Goal: Information Seeking & Learning: Learn about a topic

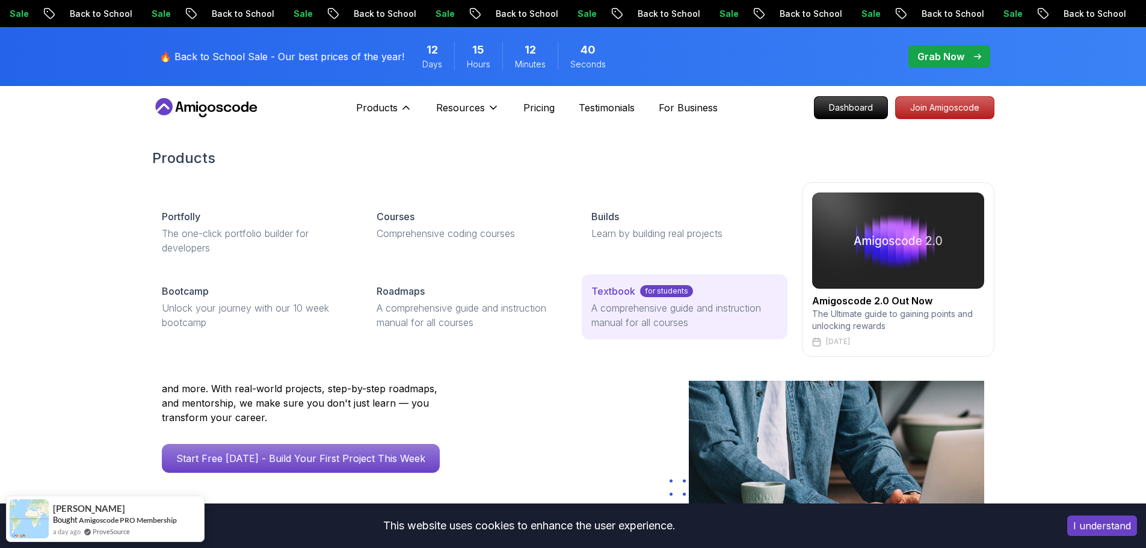
click at [662, 312] on p "A comprehensive guide and instruction manual for all courses" at bounding box center [684, 315] width 186 height 29
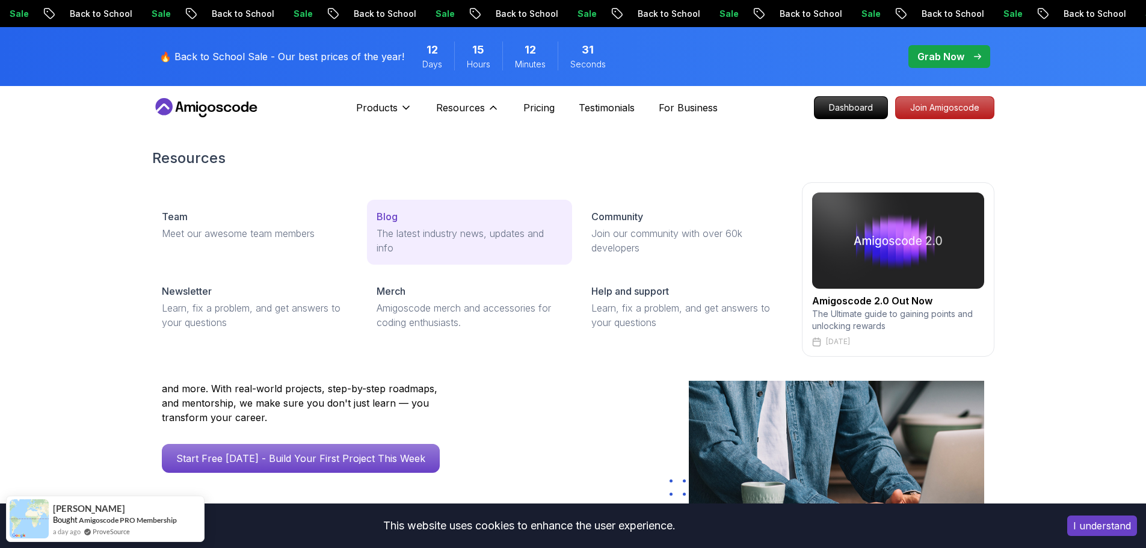
click at [445, 226] on p "The latest industry news, updates and info" at bounding box center [469, 240] width 186 height 29
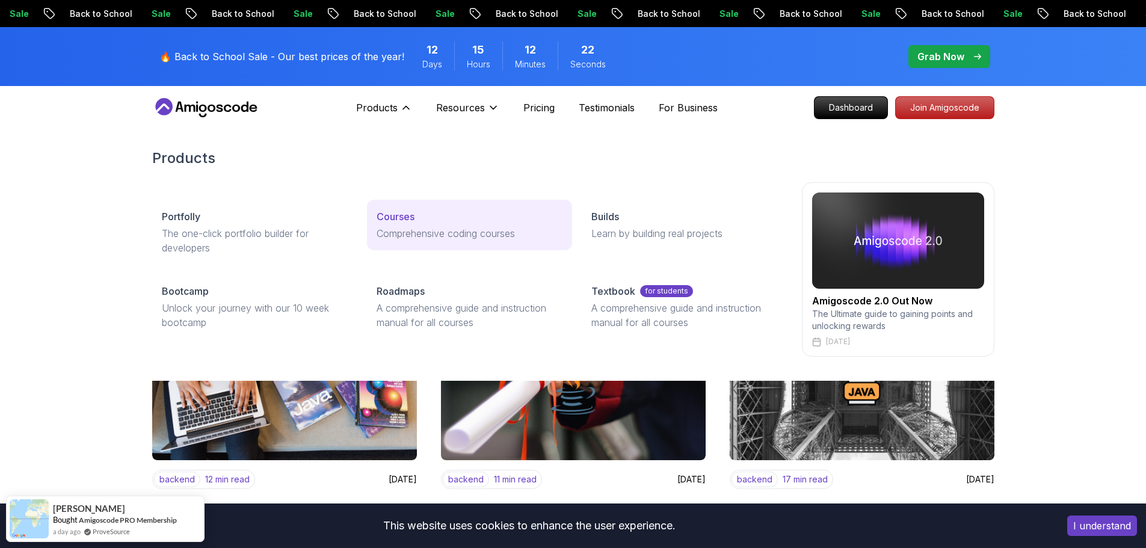
click at [396, 239] on p "Comprehensive coding courses" at bounding box center [469, 233] width 186 height 14
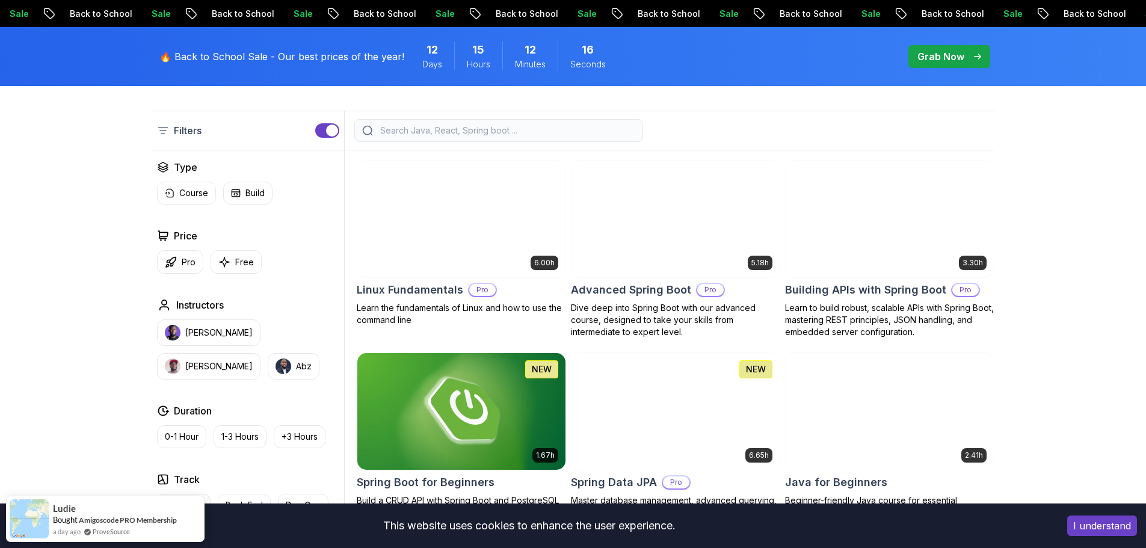
scroll to position [301, 0]
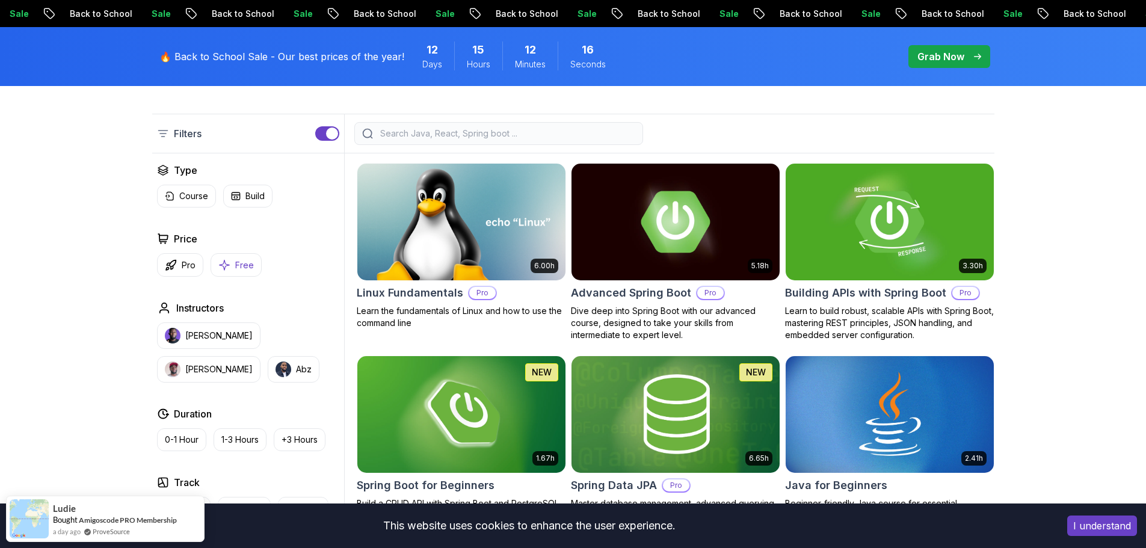
click at [241, 265] on p "Free" at bounding box center [244, 265] width 19 height 12
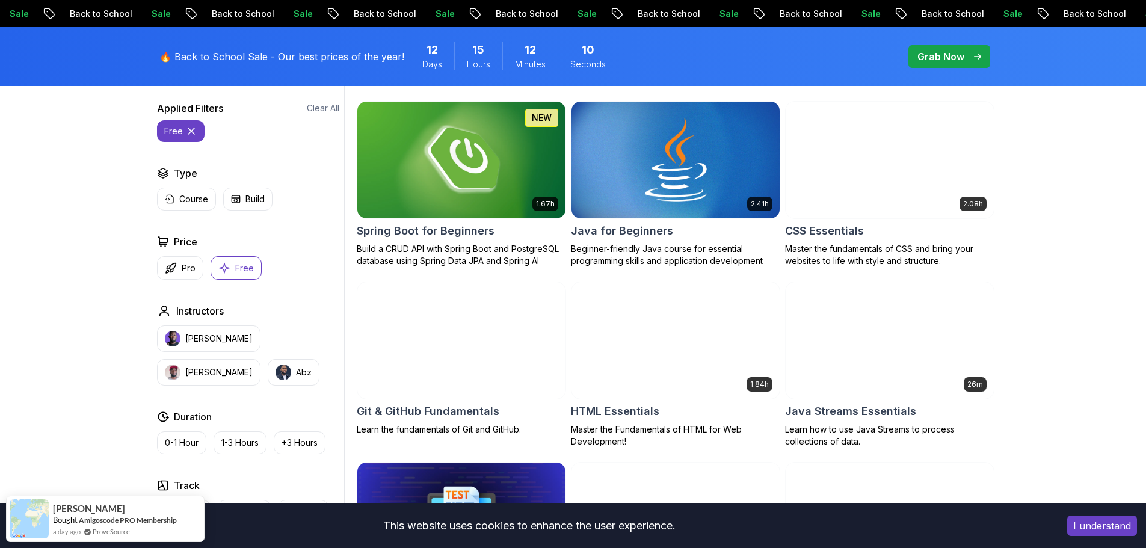
scroll to position [301, 0]
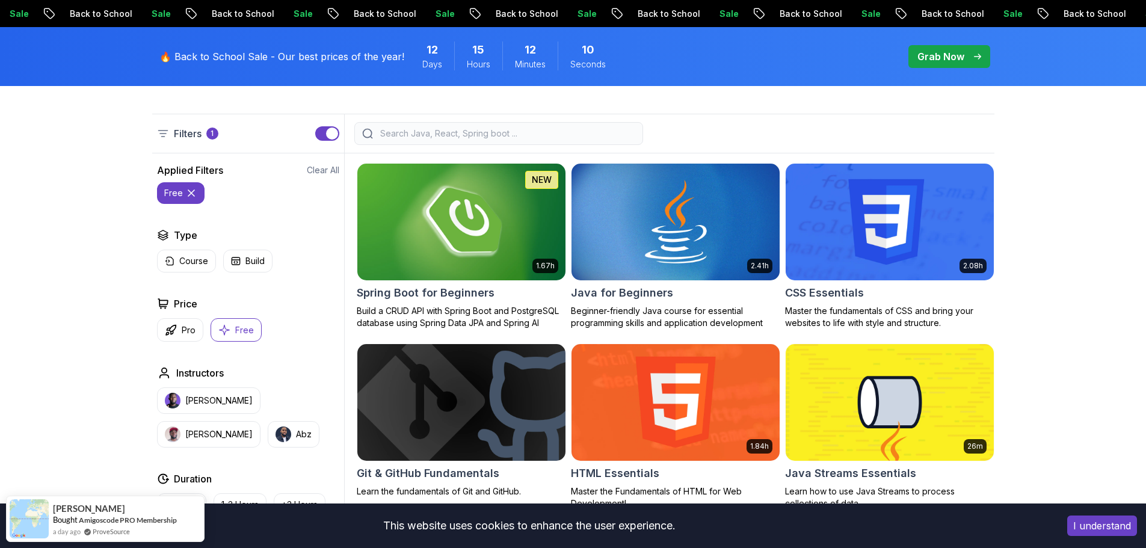
click at [512, 223] on img at bounding box center [461, 222] width 218 height 122
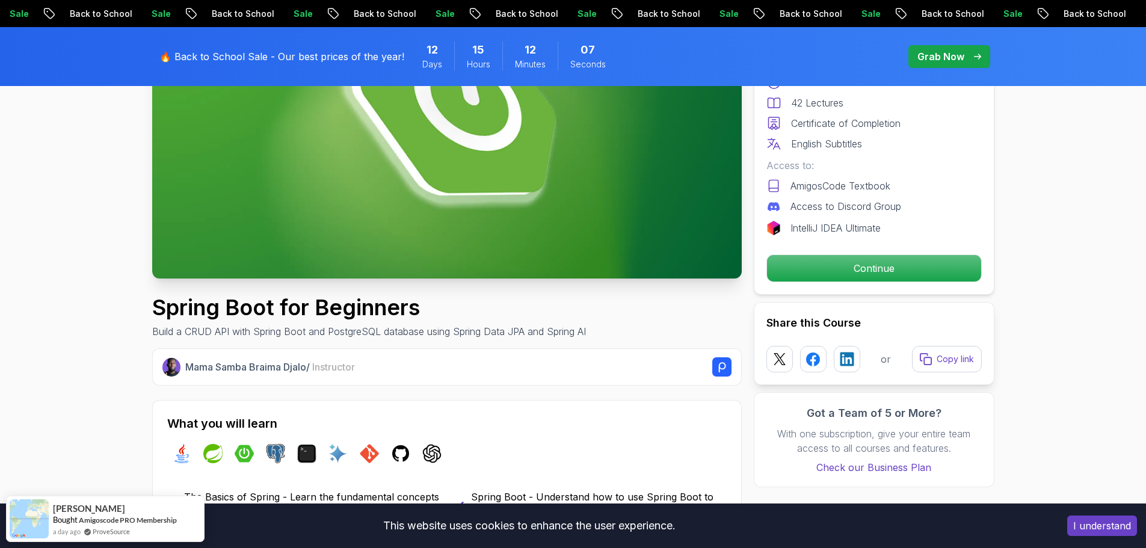
scroll to position [301, 0]
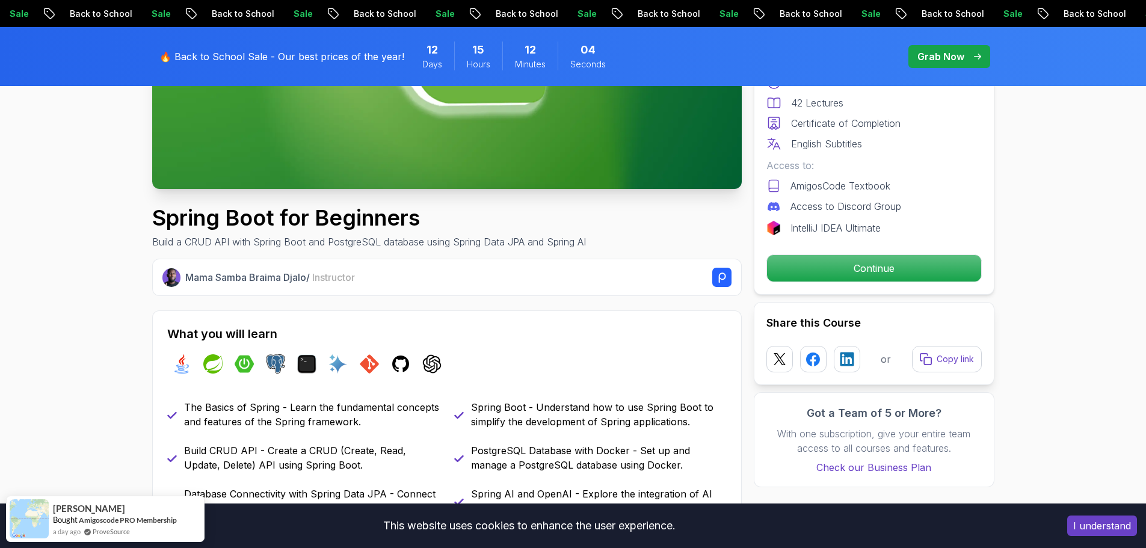
click at [721, 284] on rect at bounding box center [721, 277] width 19 height 19
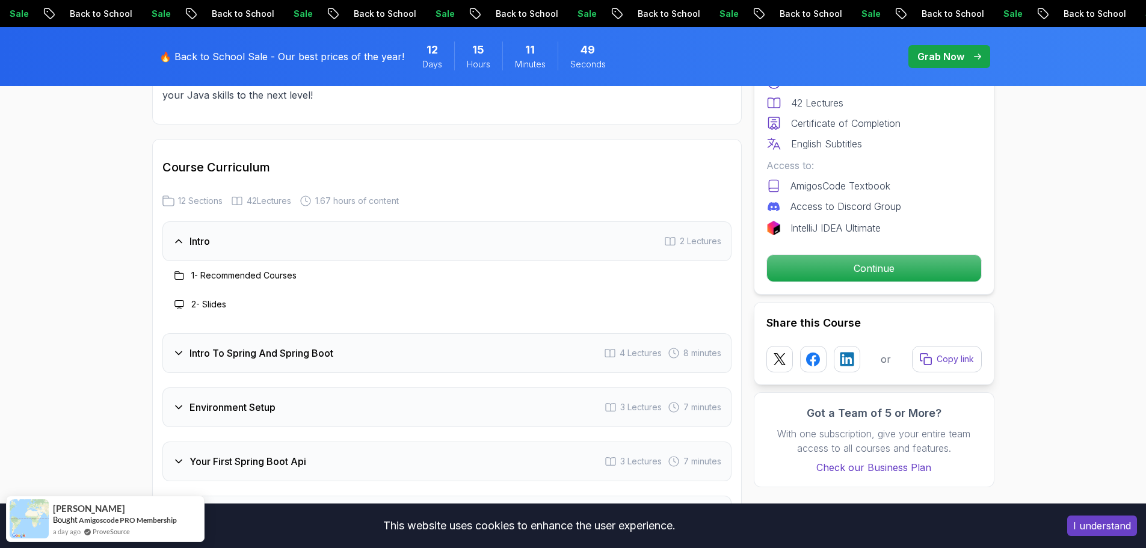
scroll to position [1443, 0]
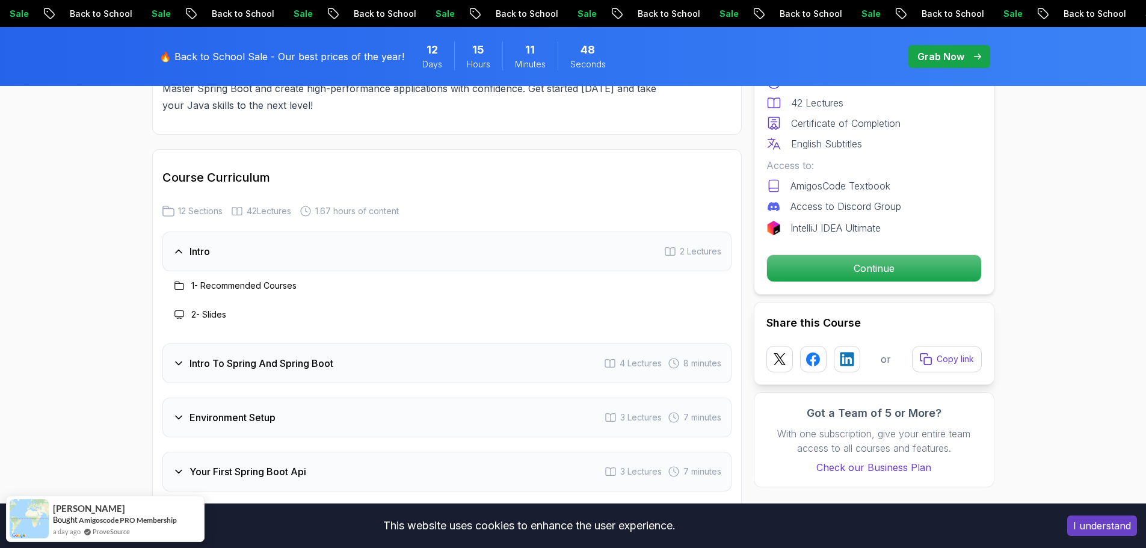
click at [249, 356] on h3 "Intro To Spring And Spring Boot" at bounding box center [261, 363] width 144 height 14
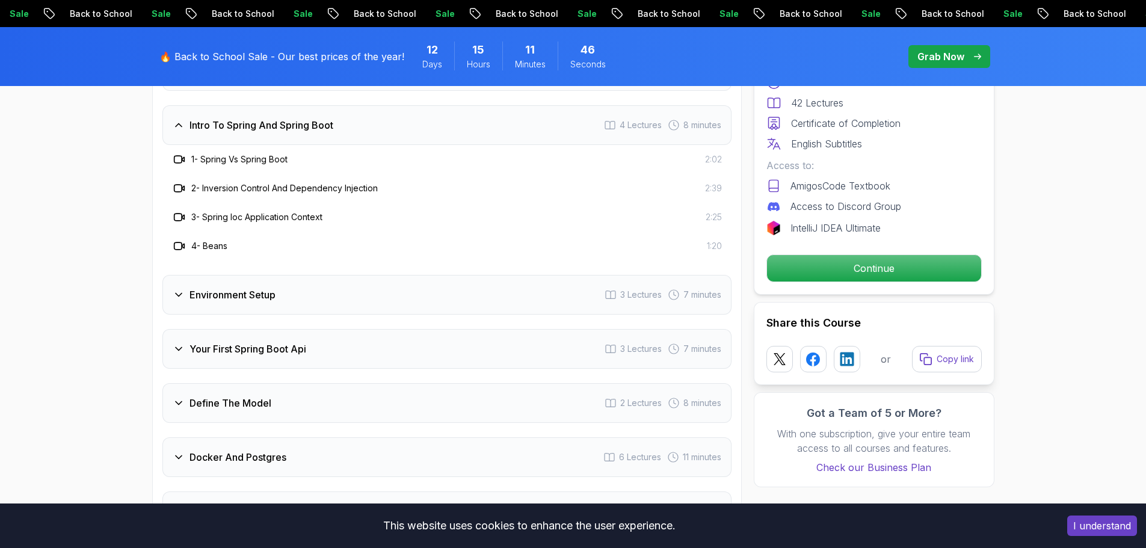
click at [323, 332] on div "Your First Spring Boot Api 3 Lectures 7 minutes" at bounding box center [446, 349] width 569 height 40
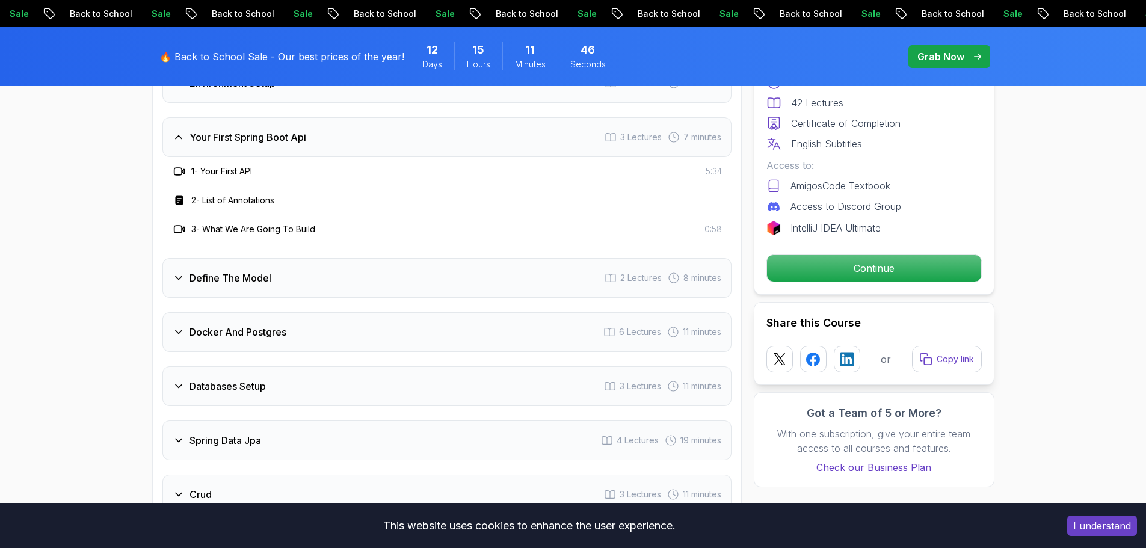
scroll to position [1744, 0]
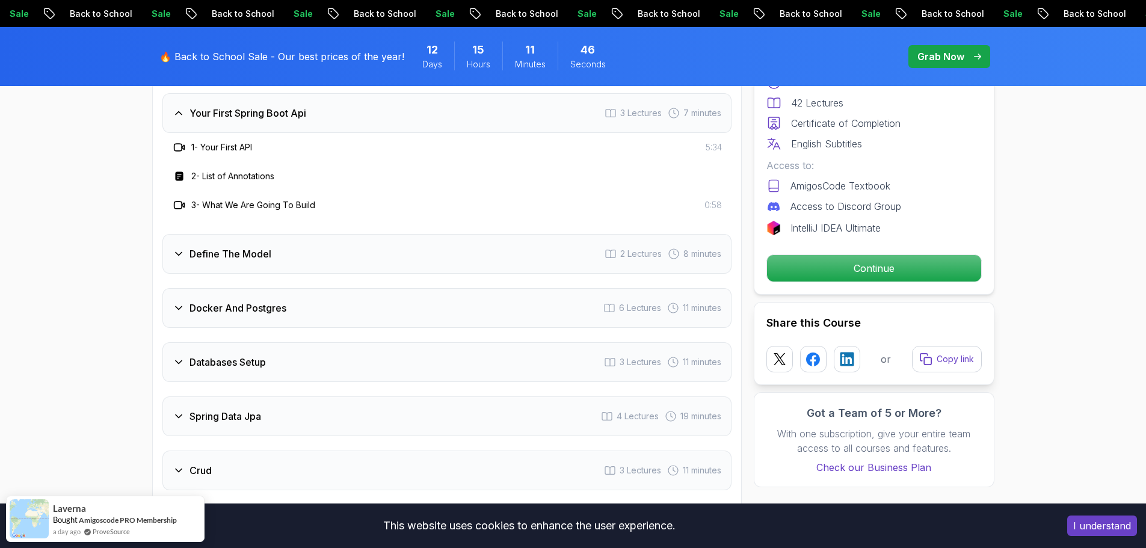
click at [320, 295] on div "Docker And Postgres 6 Lectures 11 minutes" at bounding box center [446, 308] width 569 height 40
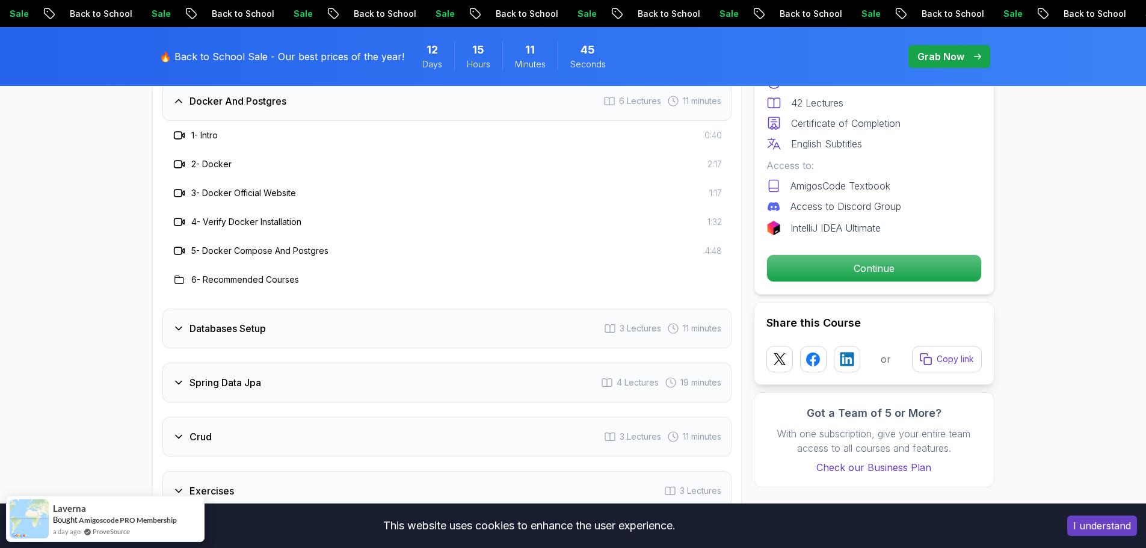
click at [326, 325] on div "Databases Setup 3 Lectures 11 minutes" at bounding box center [446, 329] width 569 height 40
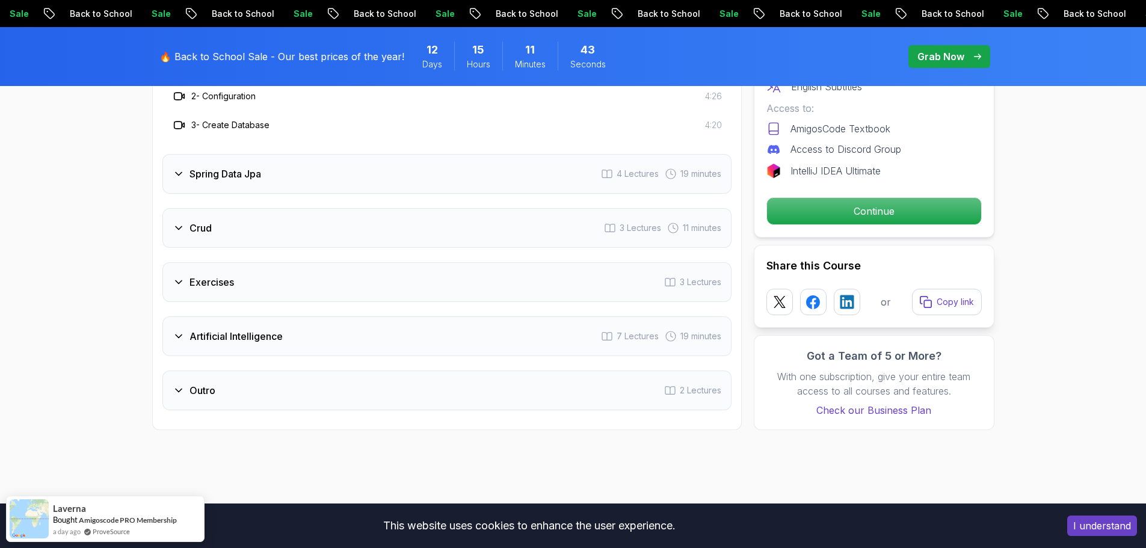
scroll to position [1985, 0]
click at [286, 224] on div "Crud 3 Lectures 11 minutes" at bounding box center [446, 230] width 569 height 40
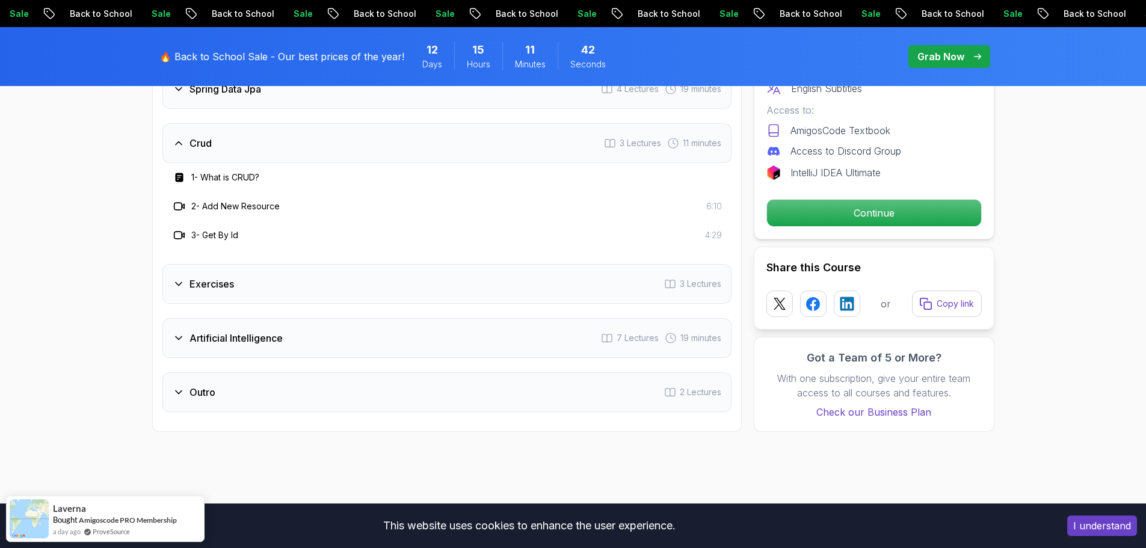
click at [291, 278] on div "Exercises 3 Lectures" at bounding box center [446, 284] width 569 height 40
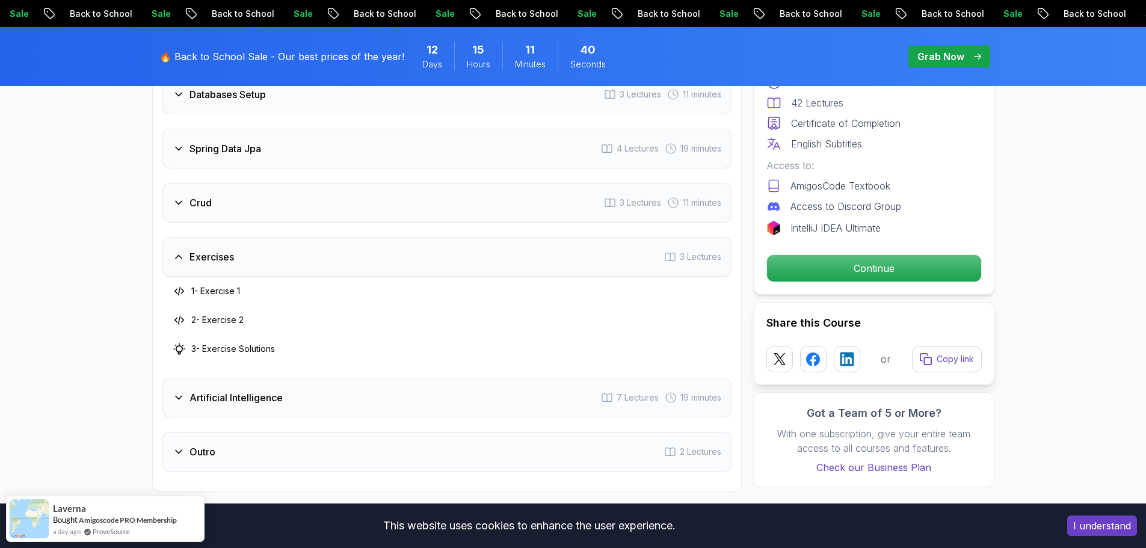
scroll to position [1924, 0]
click at [227, 192] on div "Crud 3 Lectures 11 minutes" at bounding box center [446, 203] width 569 height 40
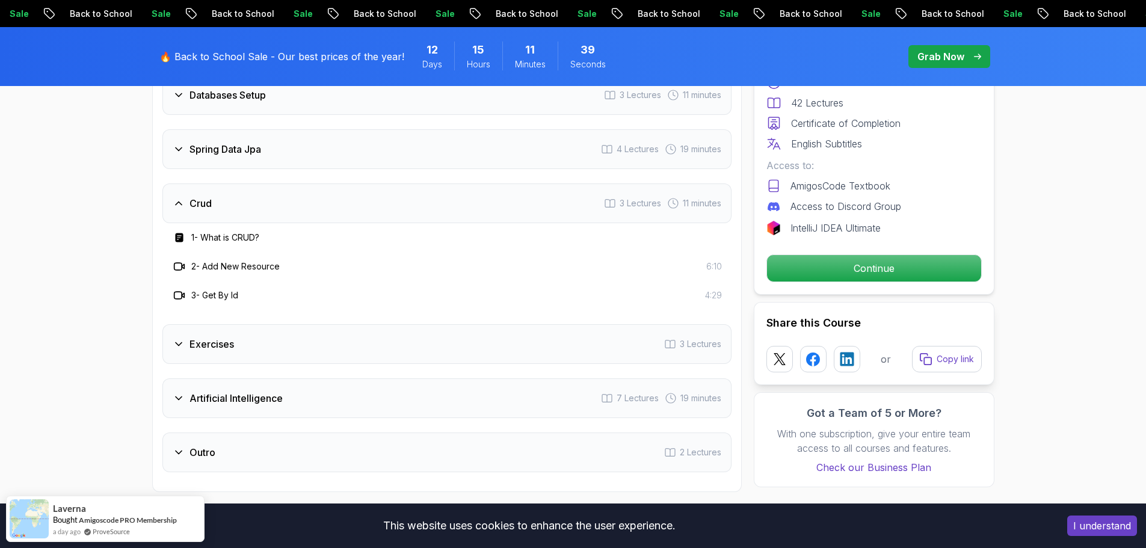
click at [242, 193] on div "Crud 3 Lectures 11 minutes" at bounding box center [446, 203] width 569 height 40
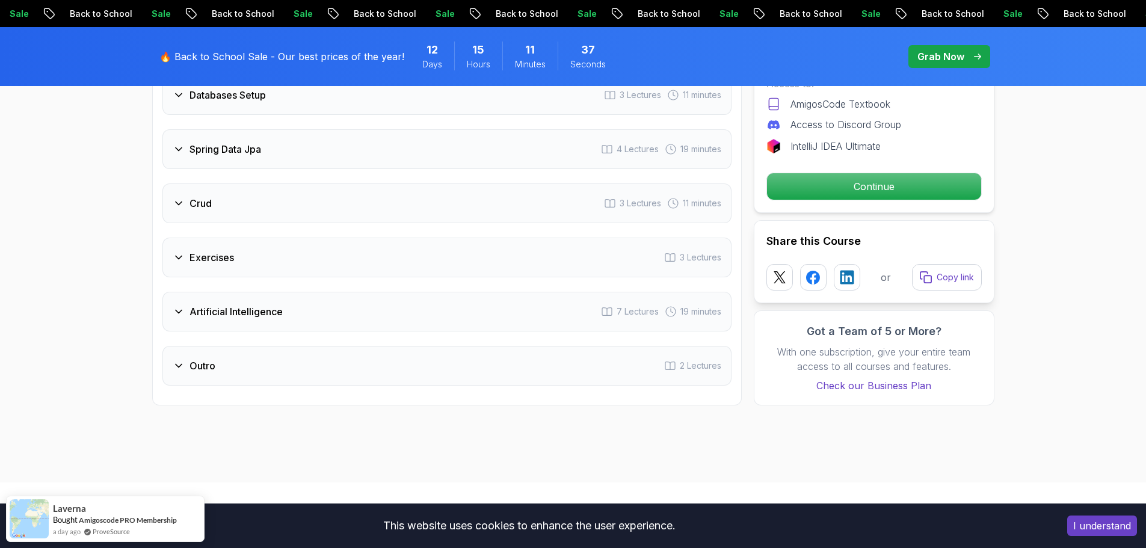
click at [219, 249] on div "Exercises 3 Lectures" at bounding box center [446, 258] width 569 height 40
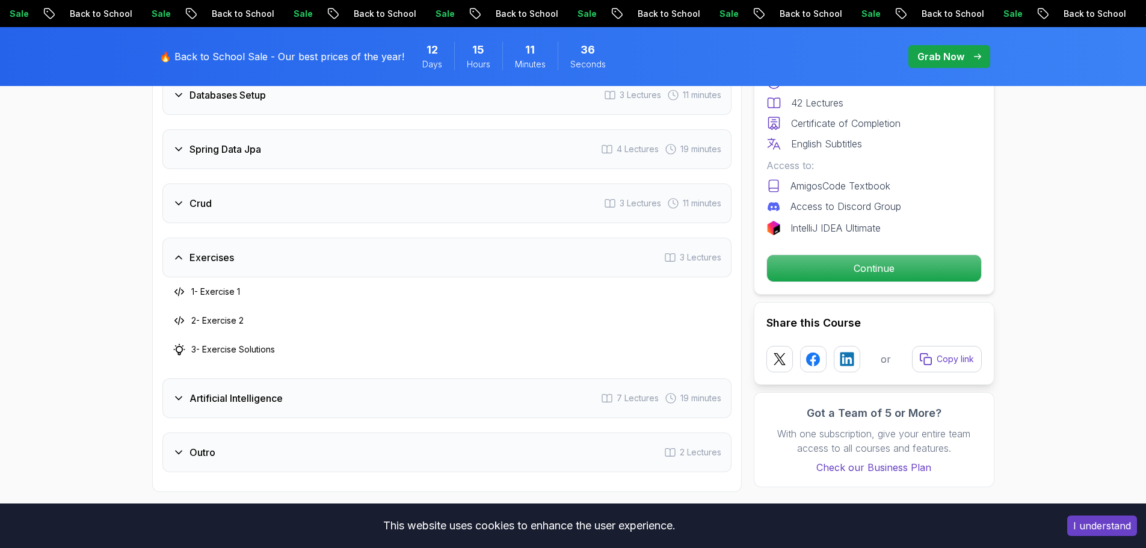
click at [683, 251] on span "3 Lectures" at bounding box center [700, 257] width 41 height 12
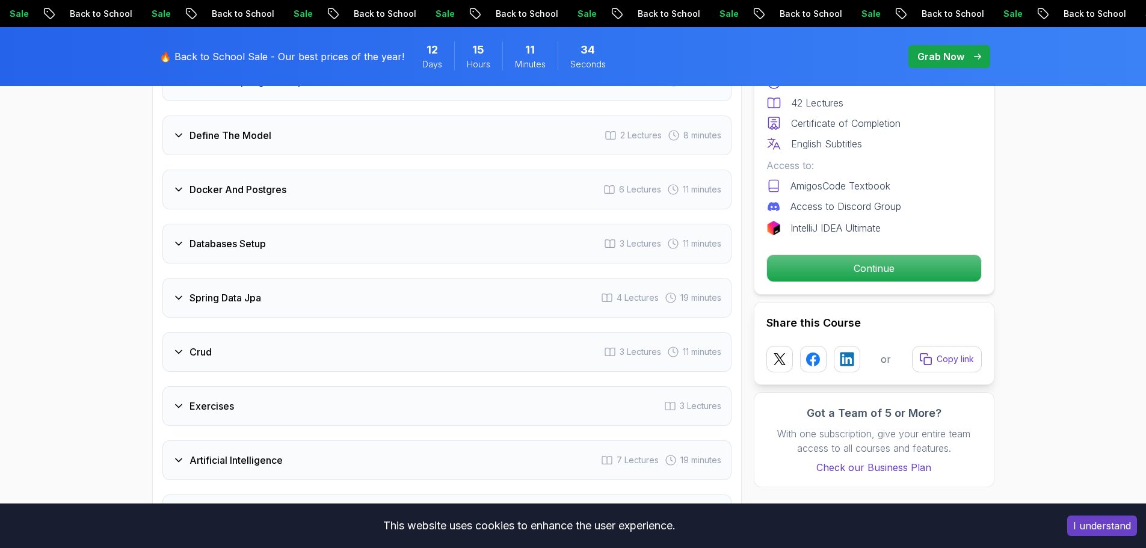
scroll to position [1744, 0]
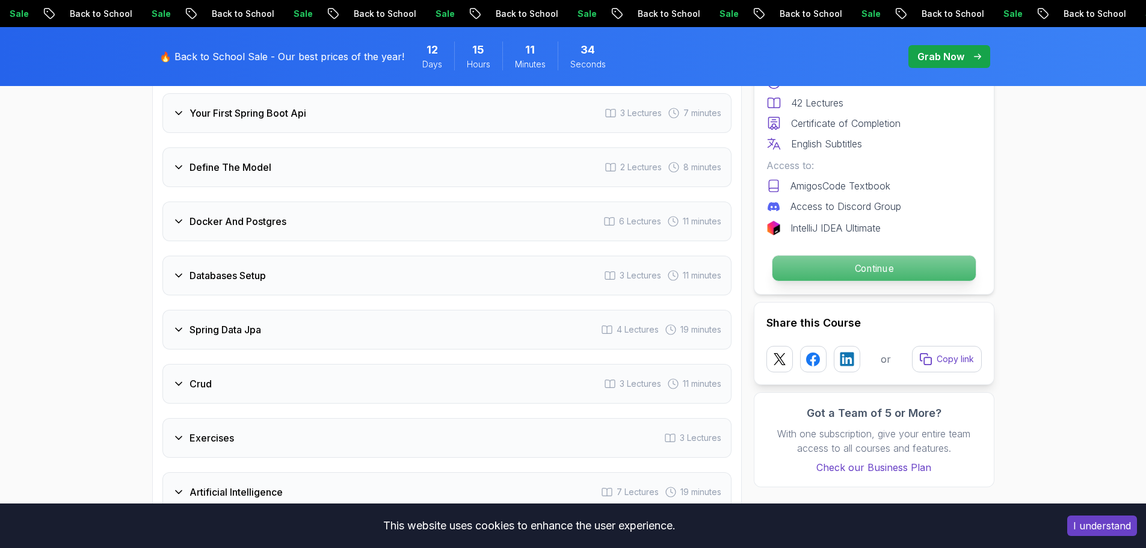
click at [893, 269] on p "Continue" at bounding box center [873, 268] width 203 height 25
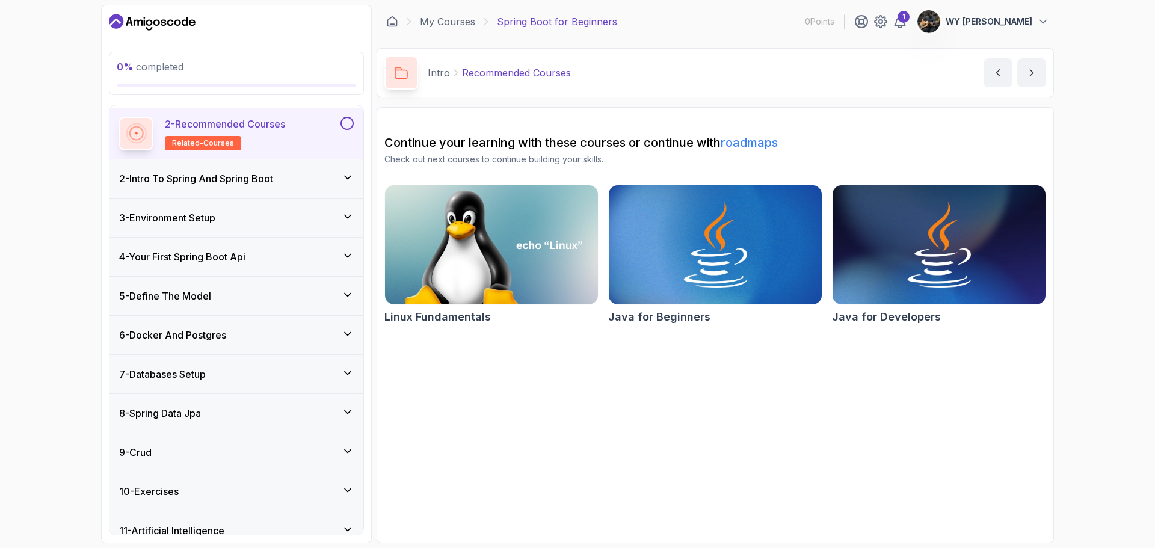
scroll to position [140, 0]
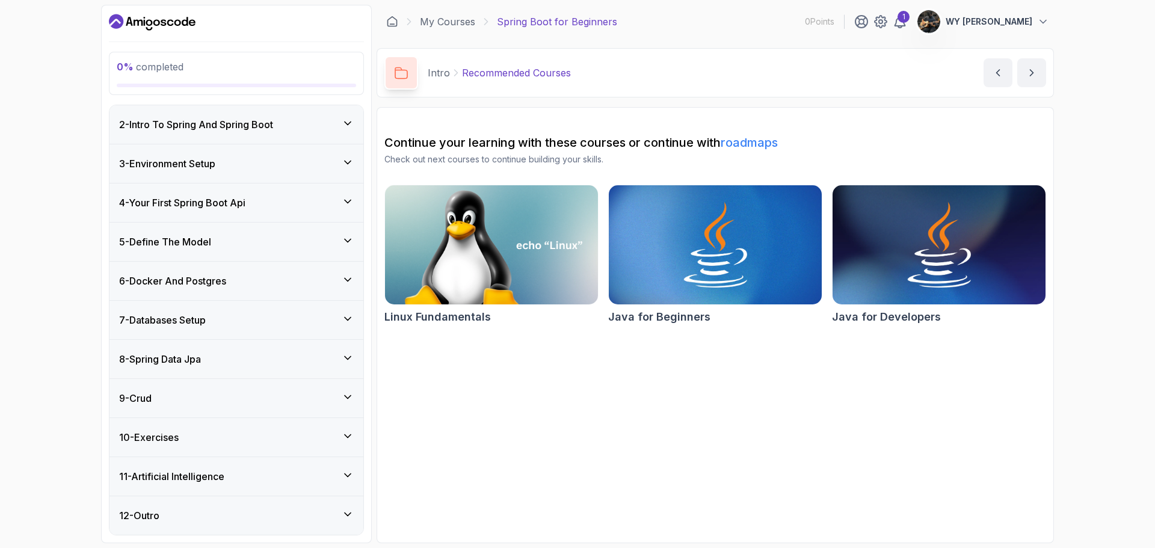
click at [233, 436] on div "10 - Exercises" at bounding box center [236, 437] width 235 height 14
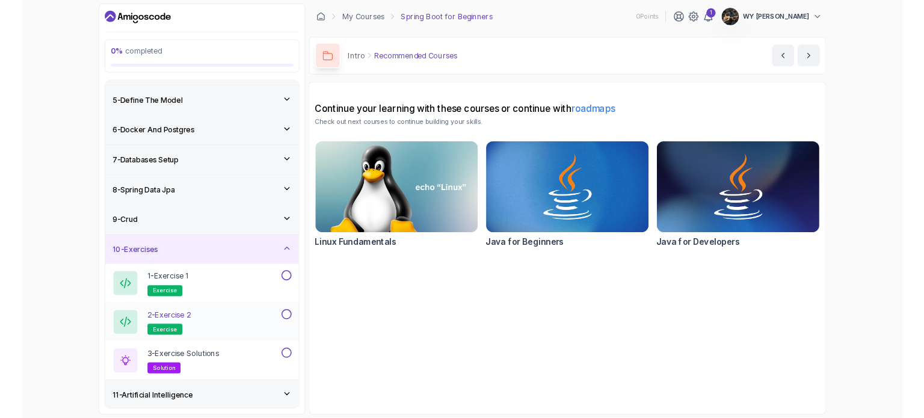
scroll to position [159, 0]
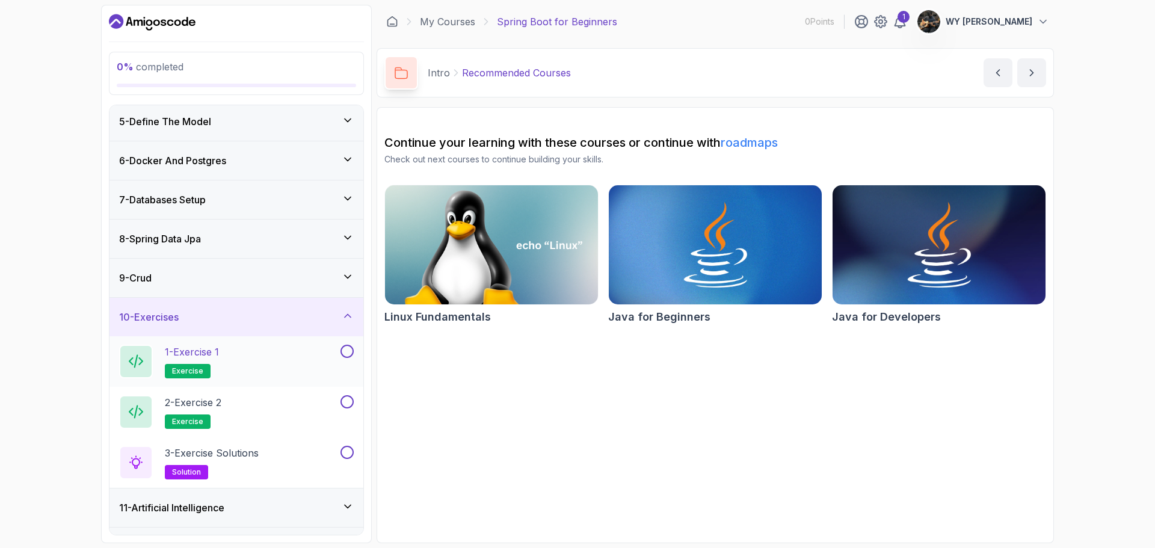
click at [256, 370] on div "1 - Exercise 1 exercise" at bounding box center [228, 362] width 219 height 34
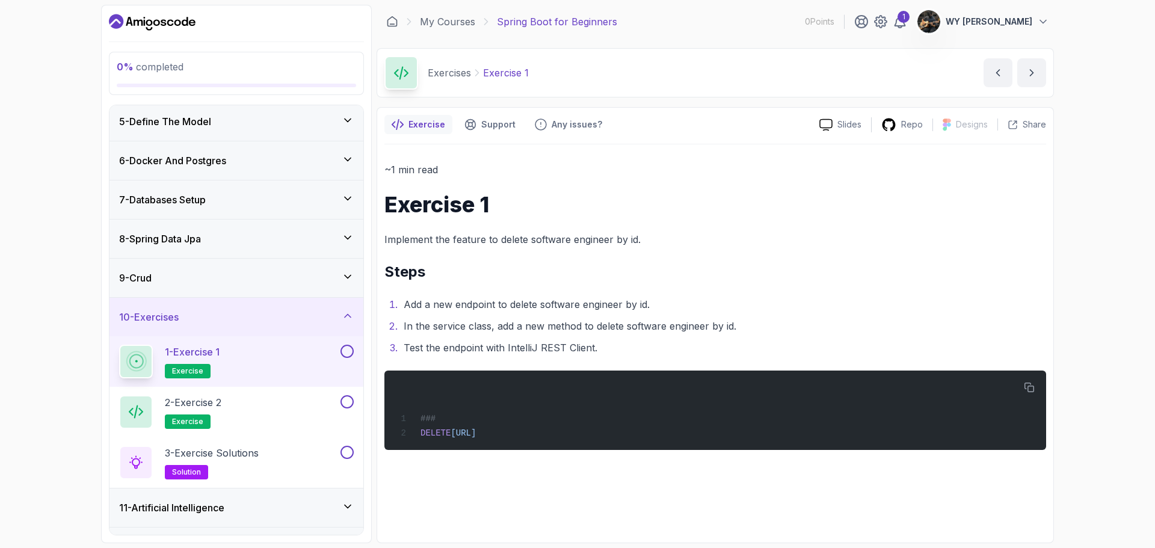
click at [858, 289] on div "~1 min read Exercise 1 Implement the feature to delete software engineer by id.…" at bounding box center [715, 305] width 662 height 289
click at [476, 129] on div "Support" at bounding box center [490, 124] width 66 height 19
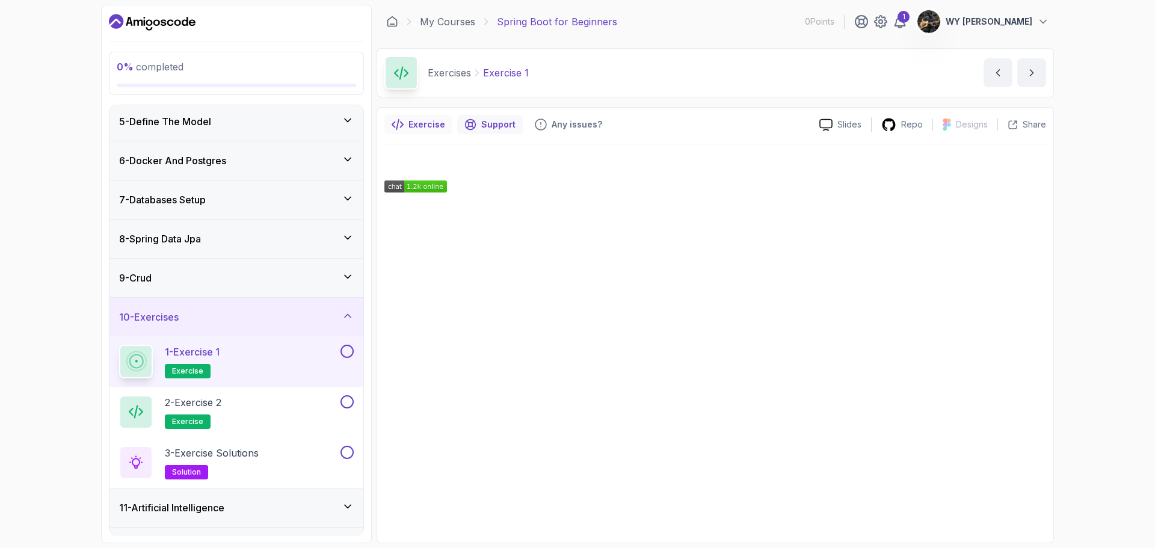
click at [432, 120] on p "Exercise" at bounding box center [426, 124] width 37 height 12
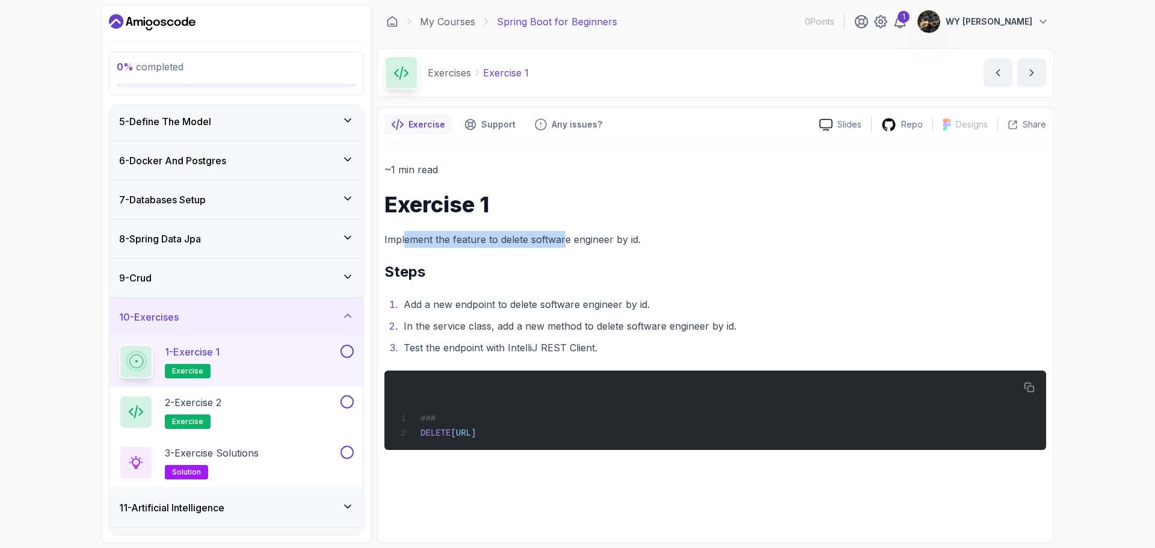
drag, startPoint x: 405, startPoint y: 231, endPoint x: 564, endPoint y: 244, distance: 159.9
click at [564, 244] on p "Implement the feature to delete software engineer by id." at bounding box center [715, 239] width 662 height 17
click at [565, 267] on h2 "Steps" at bounding box center [715, 271] width 662 height 19
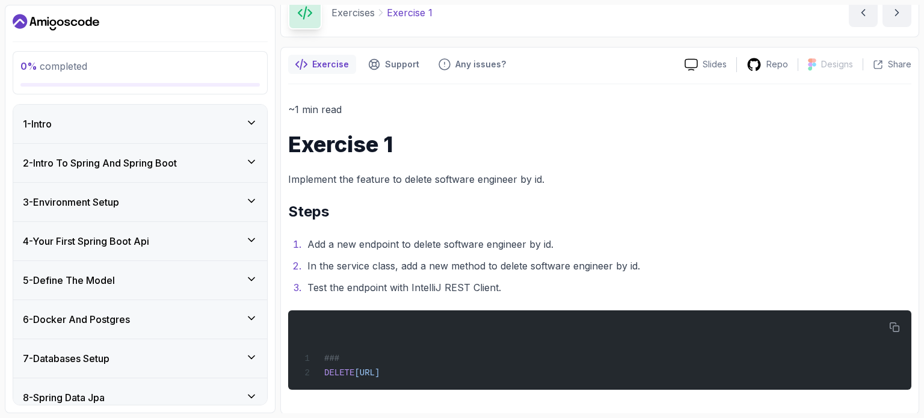
click at [162, 121] on div "1 - Intro" at bounding box center [140, 124] width 235 height 14
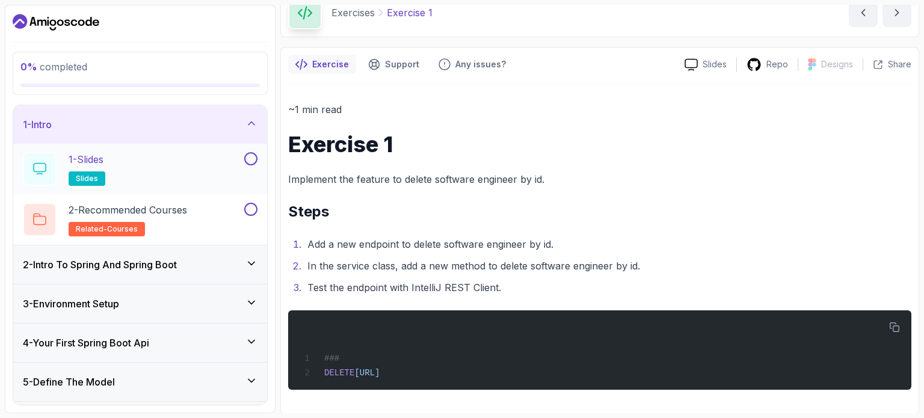
click at [253, 156] on button at bounding box center [250, 158] width 13 height 13
click at [253, 209] on button at bounding box center [250, 209] width 13 height 13
click at [177, 267] on h3 "2 - Intro To Spring And Spring Boot" at bounding box center [100, 264] width 154 height 14
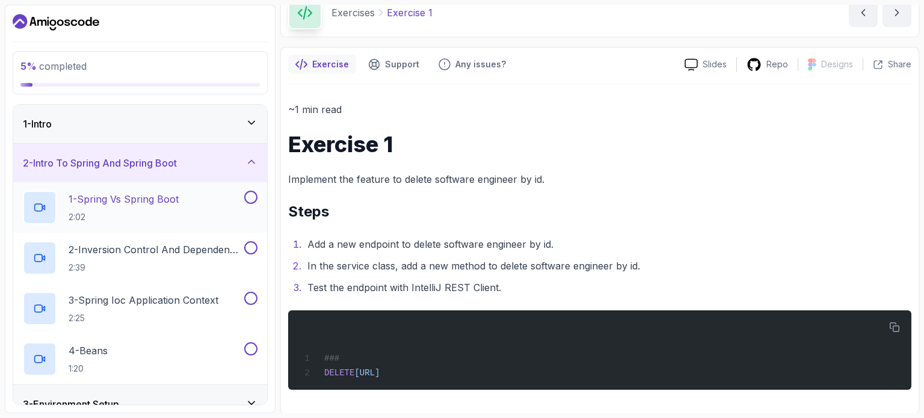
click at [250, 198] on button at bounding box center [250, 197] width 13 height 13
click at [254, 244] on button at bounding box center [250, 247] width 13 height 13
click at [250, 296] on button at bounding box center [250, 298] width 13 height 13
click at [253, 358] on button "4 - Beans 1:20" at bounding box center [140, 359] width 235 height 34
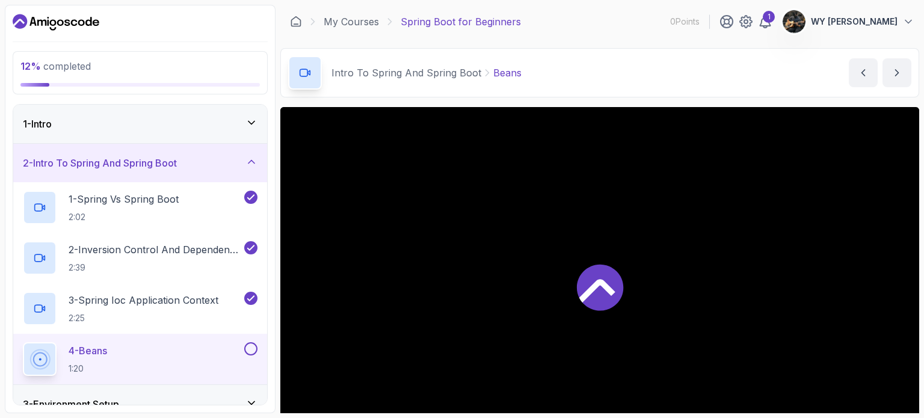
click at [252, 349] on button at bounding box center [250, 348] width 13 height 13
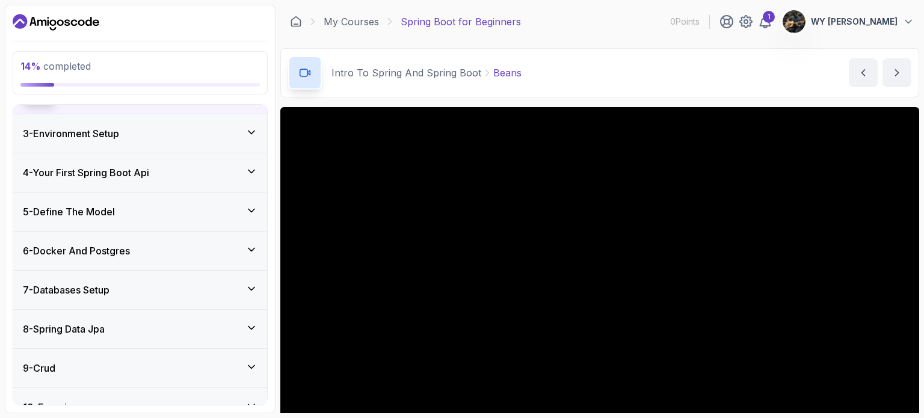
scroll to position [368, 0]
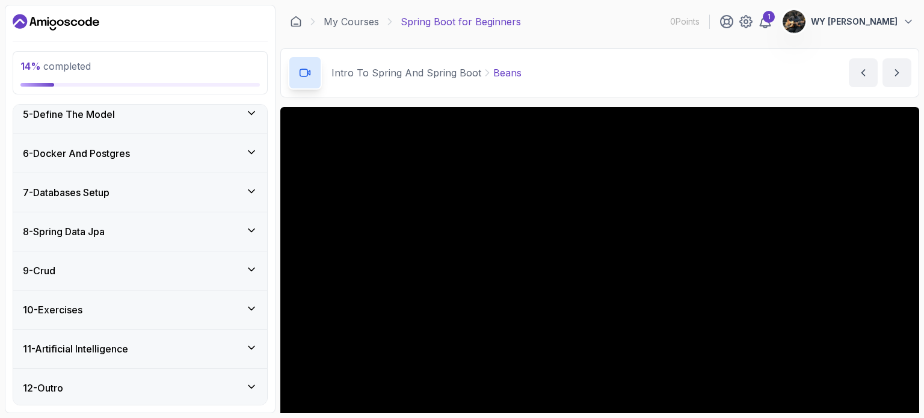
click at [204, 295] on div "10 - Exercises" at bounding box center [140, 309] width 254 height 38
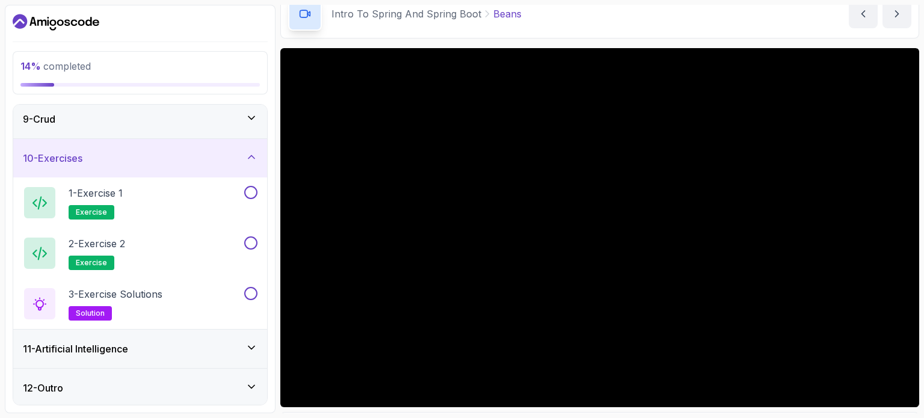
scroll to position [136, 0]
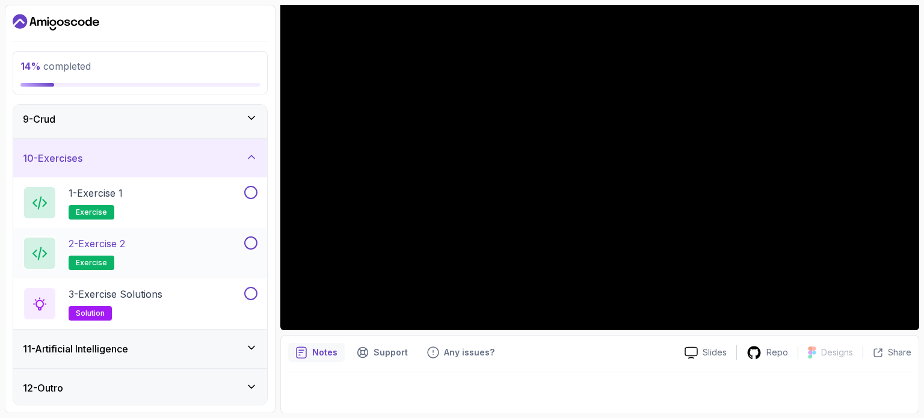
click at [107, 244] on p "2 - Exercise 2" at bounding box center [97, 243] width 57 height 14
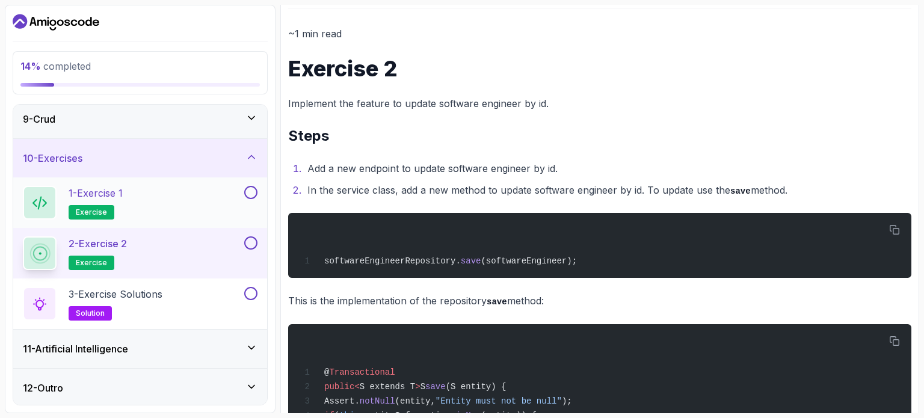
click at [255, 193] on button at bounding box center [250, 192] width 13 height 13
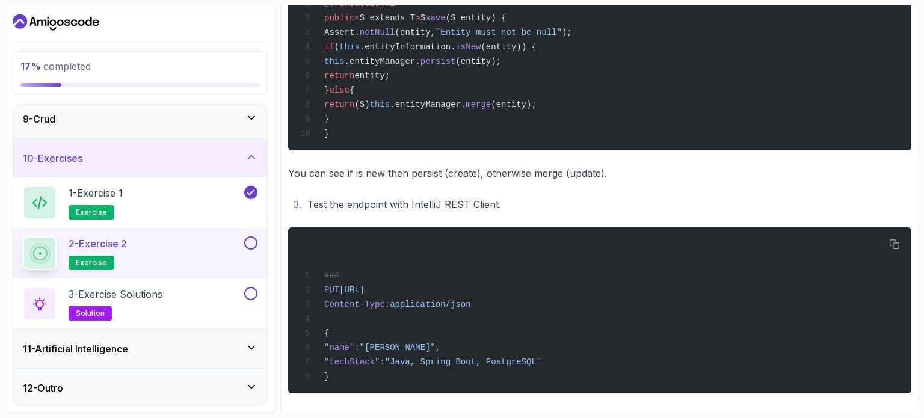
scroll to position [508, 0]
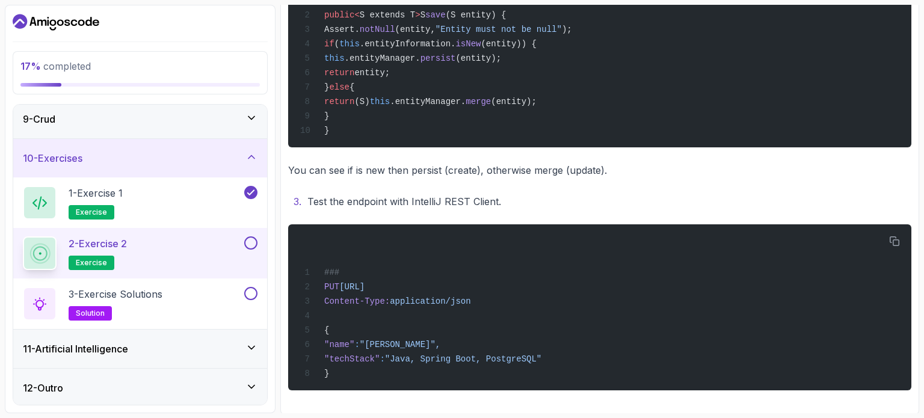
click at [256, 239] on button at bounding box center [250, 242] width 13 height 13
click at [188, 297] on div "3 - Exercise Solutions solution" at bounding box center [132, 304] width 219 height 34
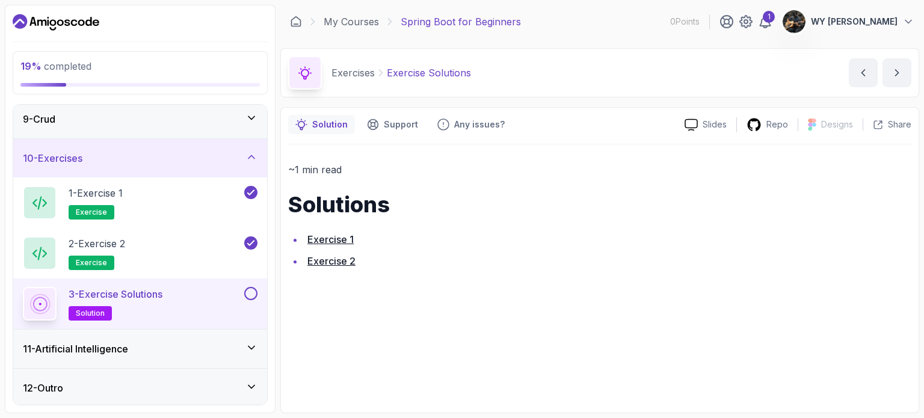
click at [341, 237] on link "Exercise 1" at bounding box center [330, 239] width 46 height 12
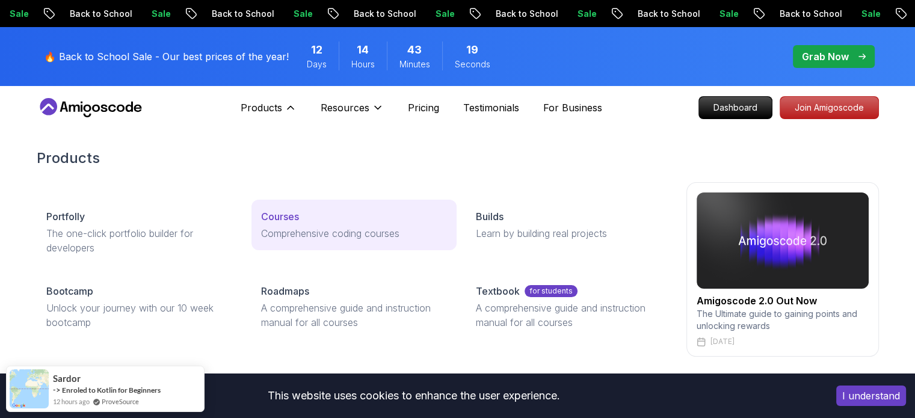
click at [295, 217] on p "Courses" at bounding box center [280, 216] width 38 height 14
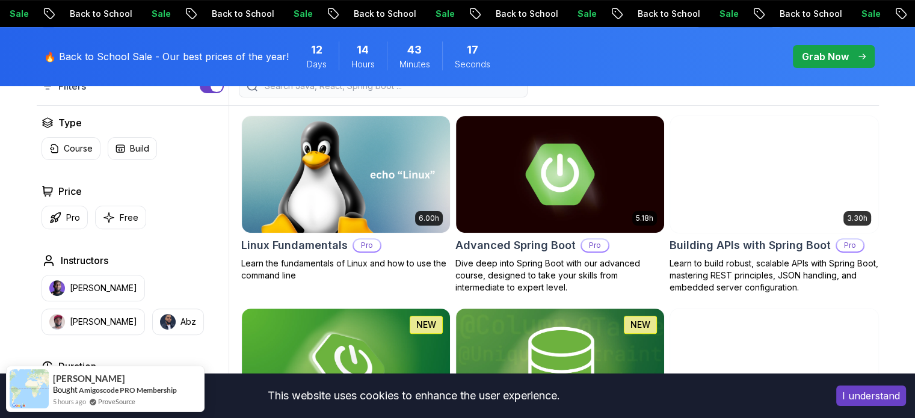
scroll to position [361, 0]
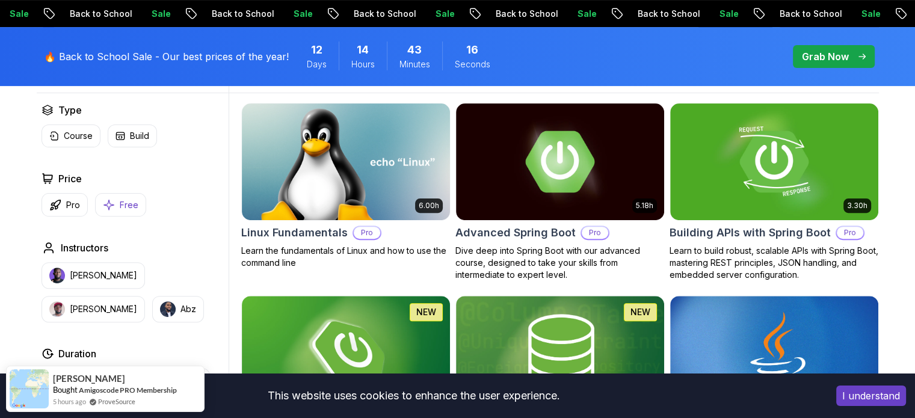
click at [128, 199] on p "Free" at bounding box center [129, 205] width 19 height 12
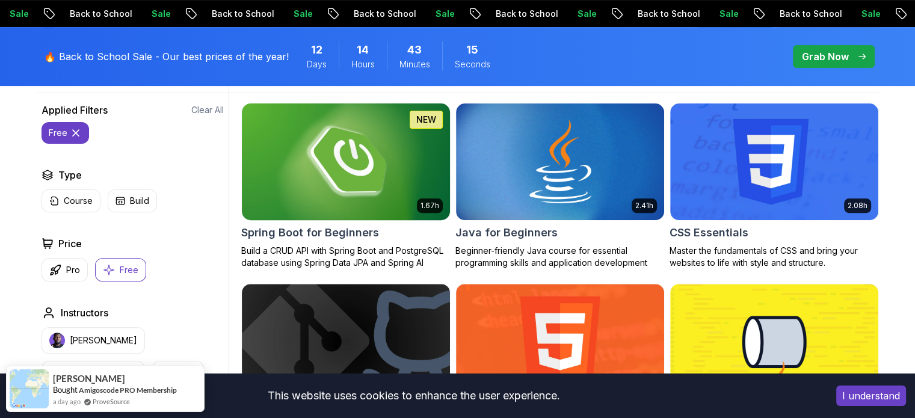
click at [370, 186] on img at bounding box center [345, 161] width 218 height 122
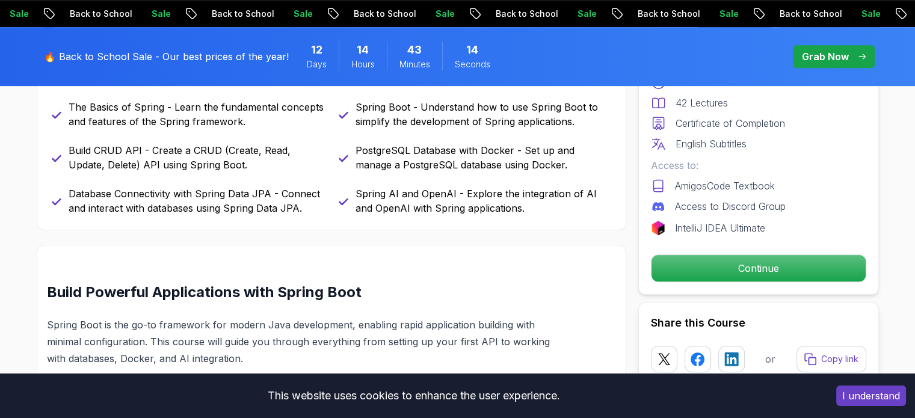
scroll to position [601, 0]
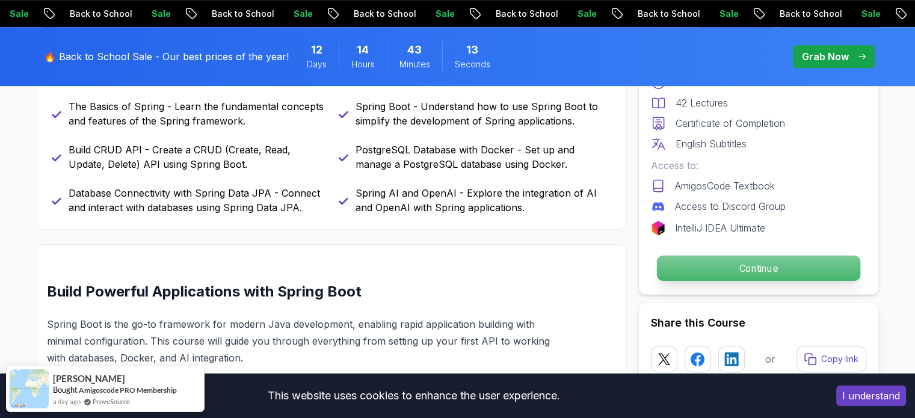
click at [817, 263] on p "Continue" at bounding box center [757, 268] width 203 height 25
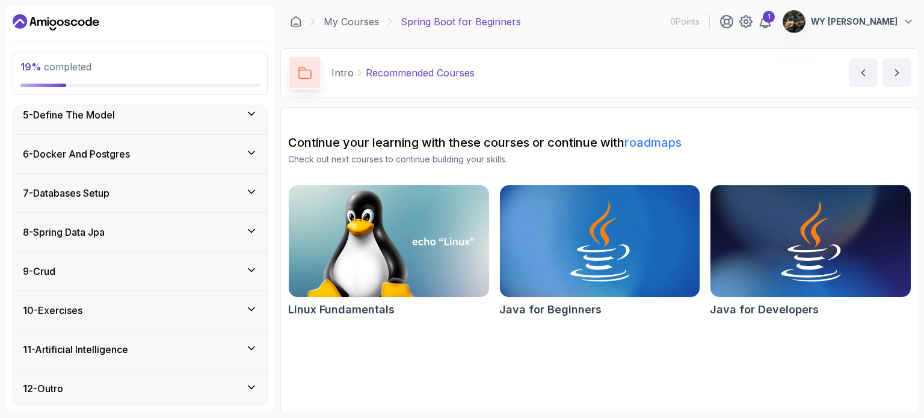
click at [144, 296] on div "10 - Exercises" at bounding box center [140, 310] width 254 height 38
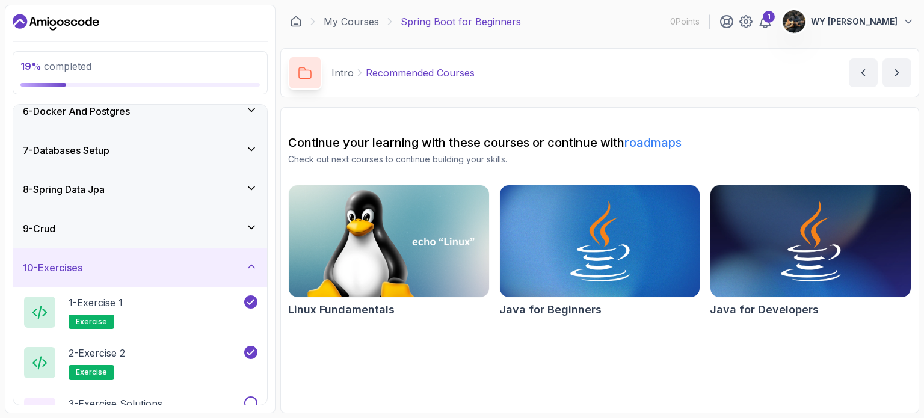
scroll to position [318, 0]
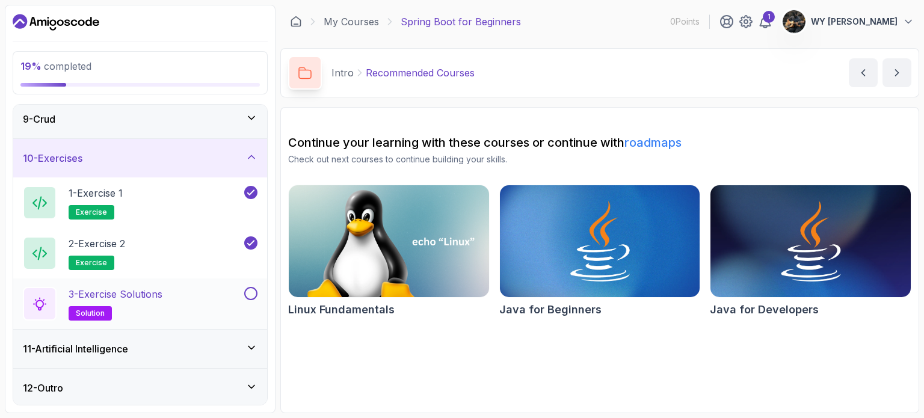
click at [173, 281] on div "3 - Exercise Solutions solution" at bounding box center [140, 303] width 254 height 51
click at [141, 304] on h2 "3 - Exercise Solutions solution" at bounding box center [116, 304] width 94 height 34
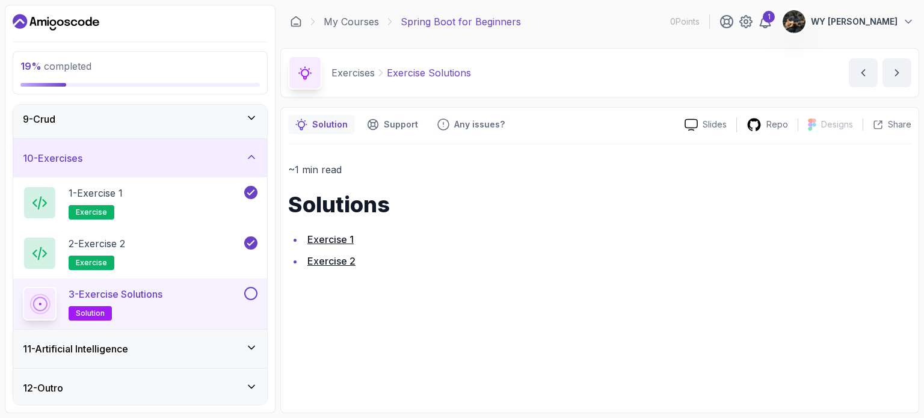
click at [251, 288] on button at bounding box center [250, 293] width 13 height 13
click at [194, 357] on div "11 - Artificial Intelligence" at bounding box center [140, 349] width 254 height 38
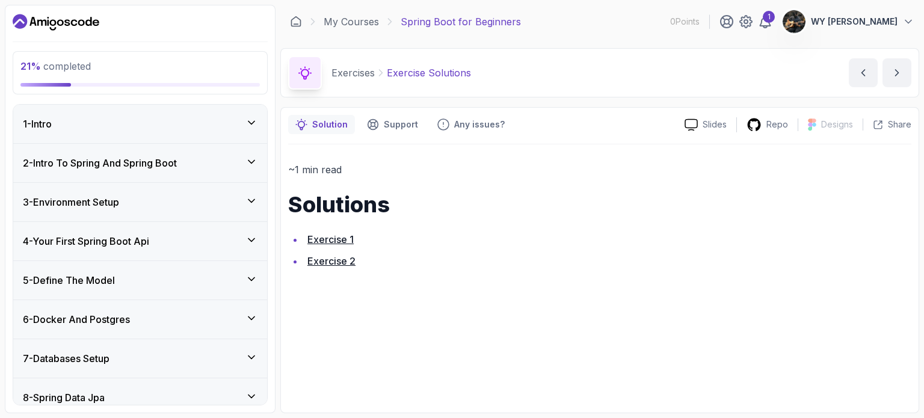
click at [188, 131] on div "1 - Intro" at bounding box center [140, 124] width 235 height 14
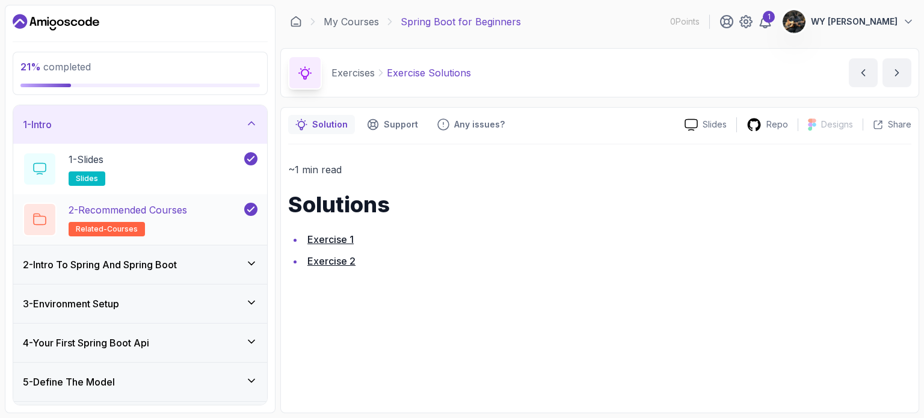
click at [198, 223] on div "2 - Recommended Courses related-courses" at bounding box center [132, 220] width 219 height 34
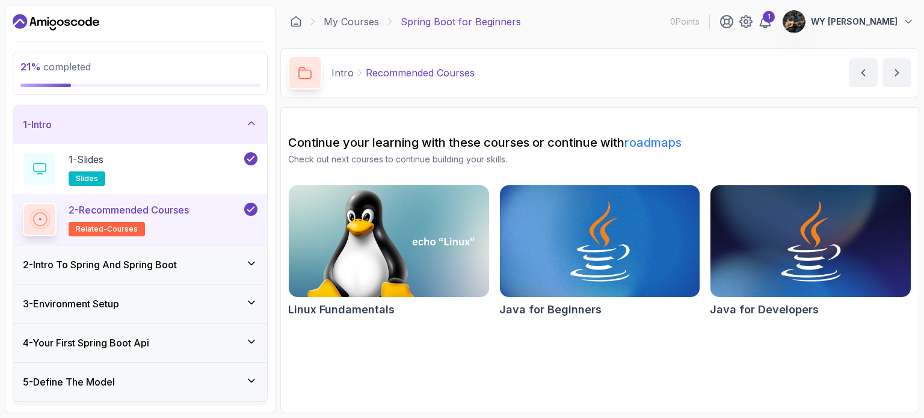
click at [164, 275] on div "2 - Intro To Spring And Spring Boot" at bounding box center [140, 264] width 254 height 38
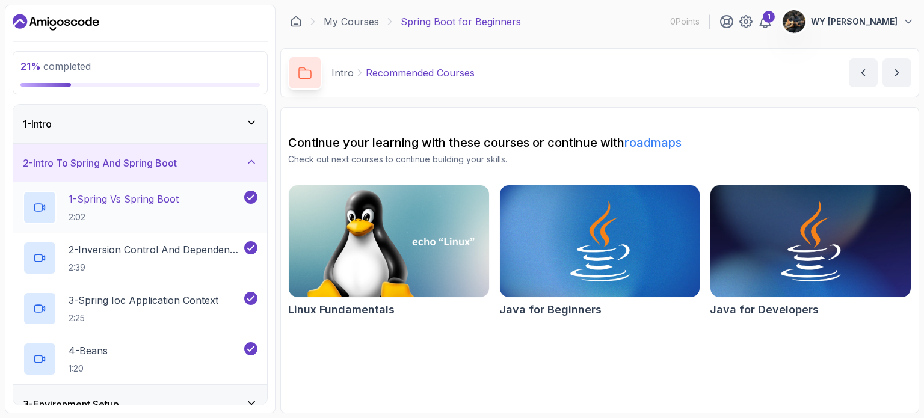
click at [178, 203] on p "1 - Spring Vs Spring Boot" at bounding box center [124, 199] width 110 height 14
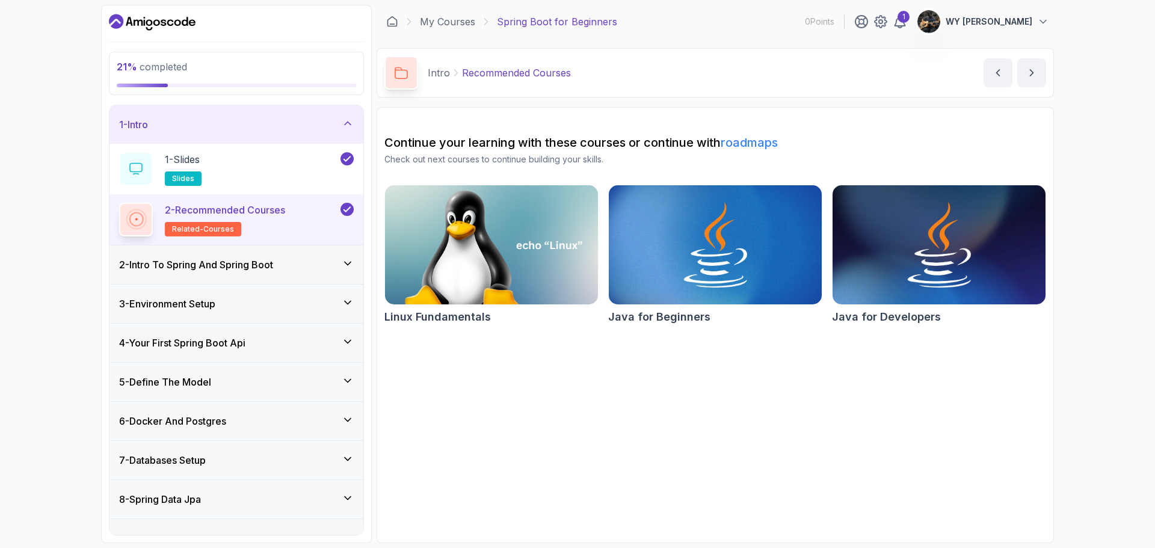
click at [225, 287] on div "3 - Environment Setup" at bounding box center [236, 303] width 254 height 38
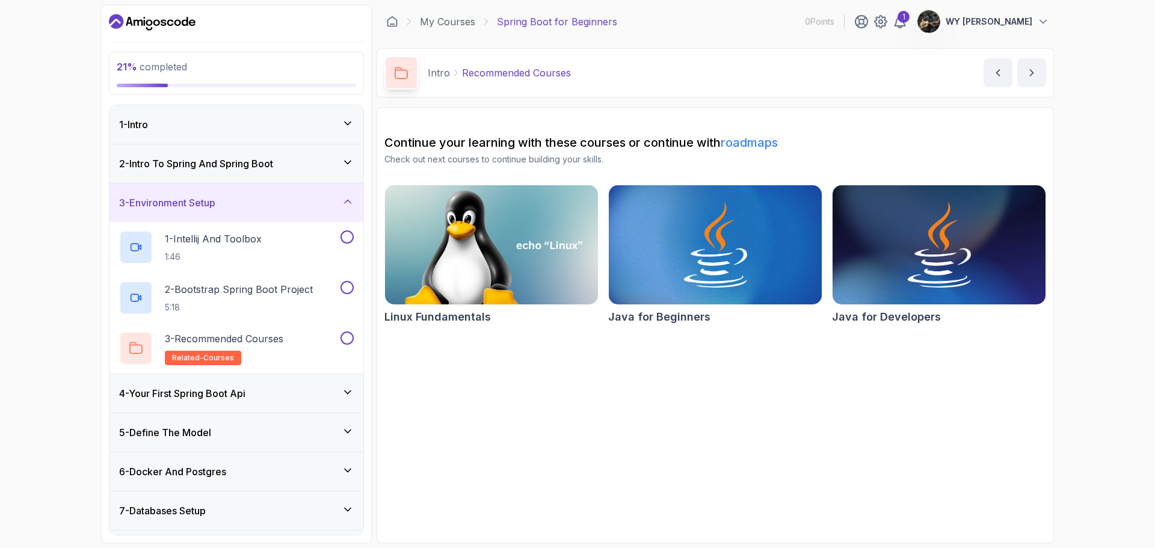
click at [260, 168] on h3 "2 - Intro To Spring And Spring Boot" at bounding box center [196, 163] width 154 height 14
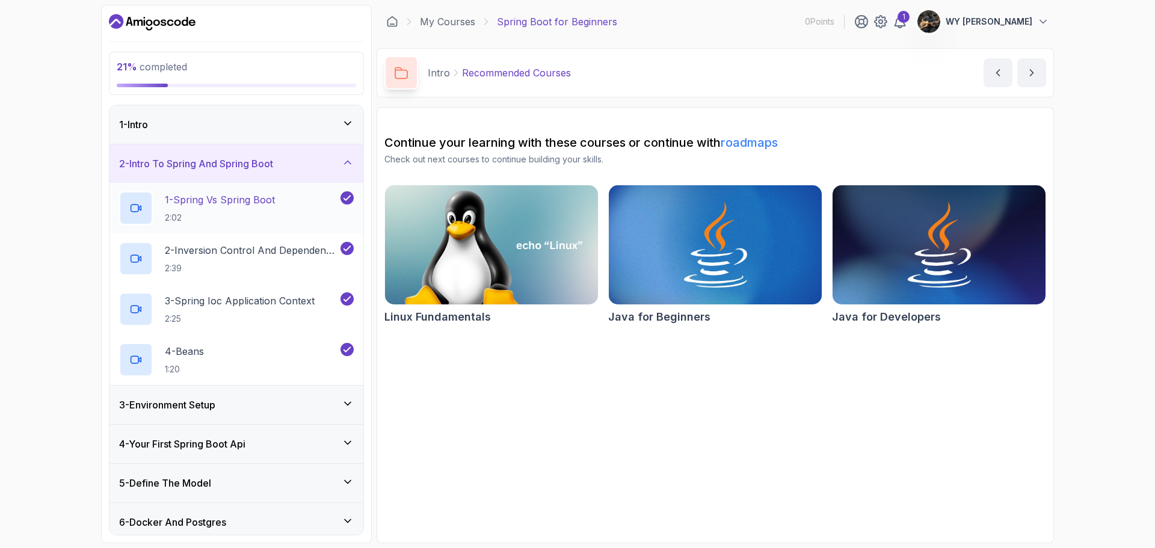
click at [251, 203] on p "1 - Spring Vs Spring Boot" at bounding box center [220, 199] width 110 height 14
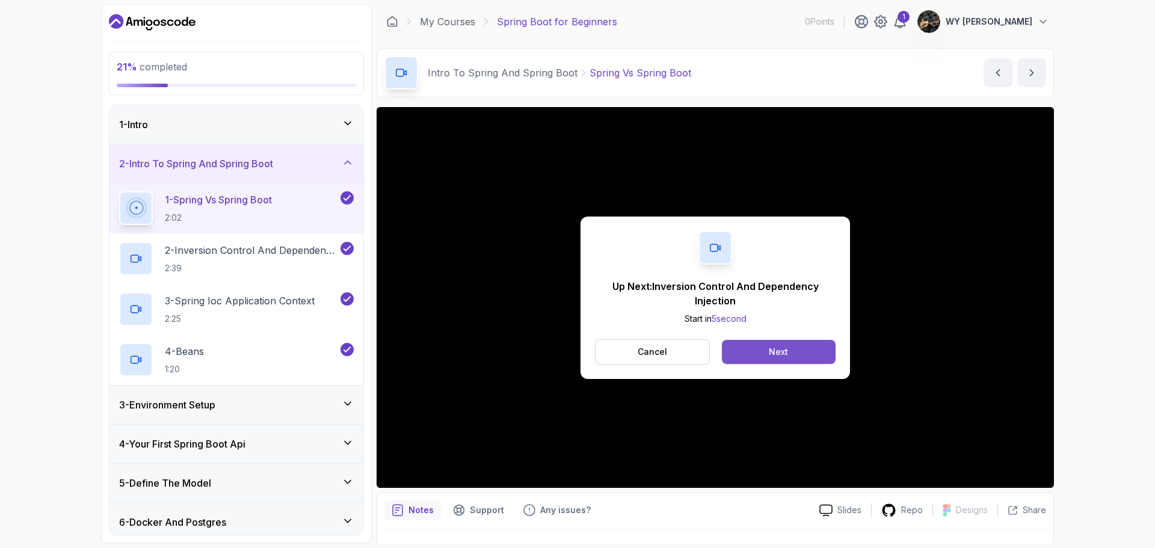
click at [766, 353] on button "Next" at bounding box center [779, 352] width 114 height 24
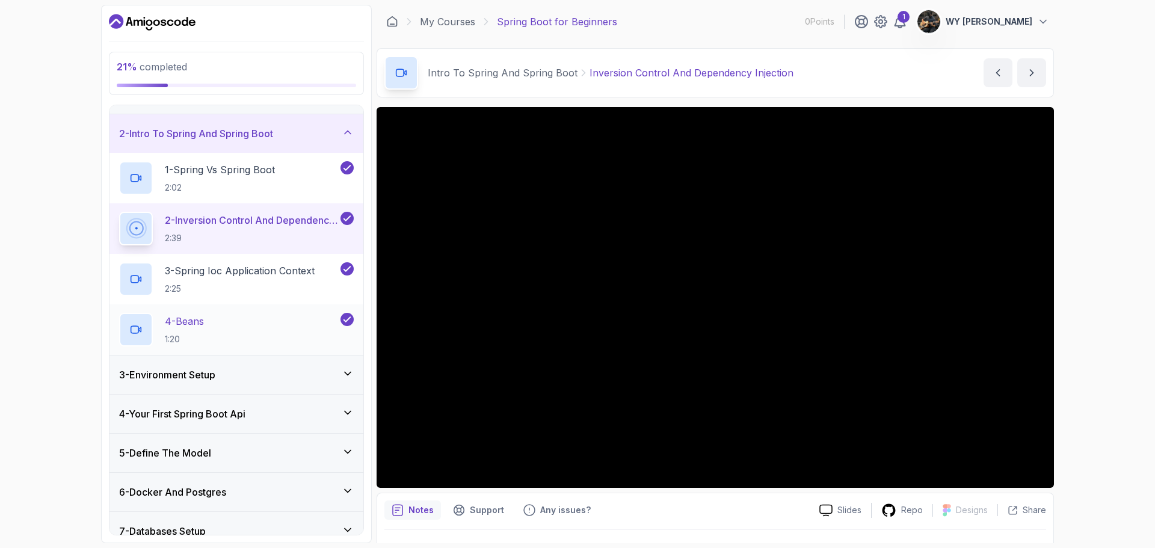
scroll to position [60, 0]
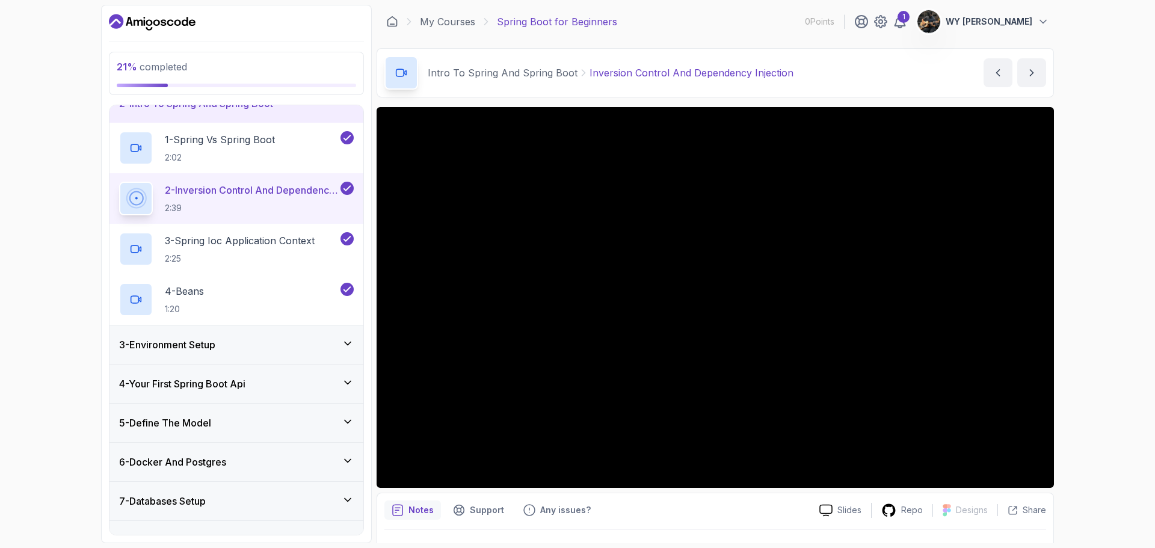
click at [284, 337] on div "3 - Environment Setup" at bounding box center [236, 344] width 235 height 14
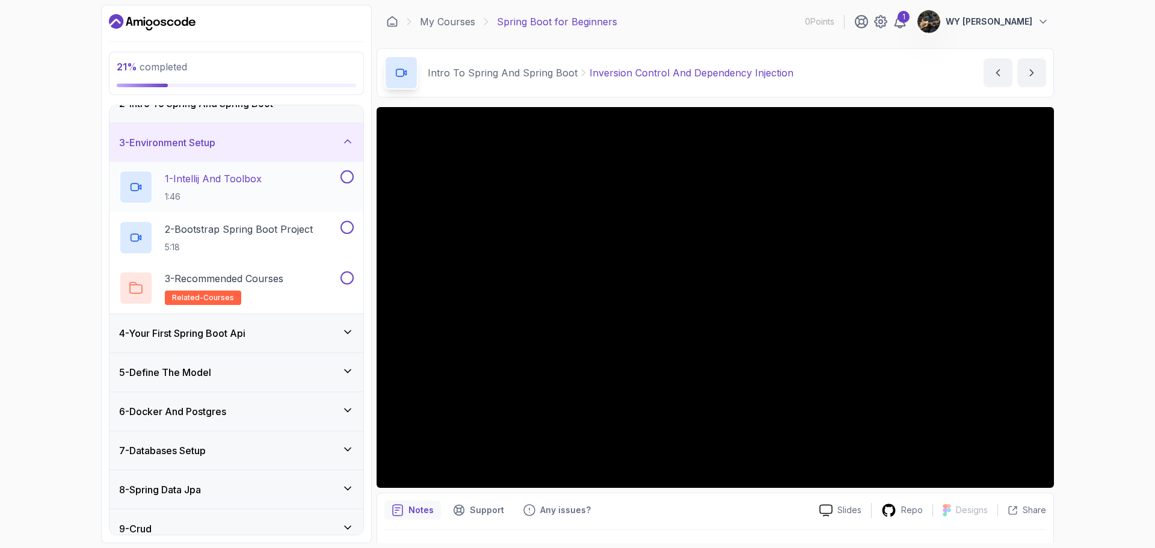
click at [346, 179] on button at bounding box center [346, 176] width 13 height 13
click at [348, 229] on button at bounding box center [346, 227] width 13 height 13
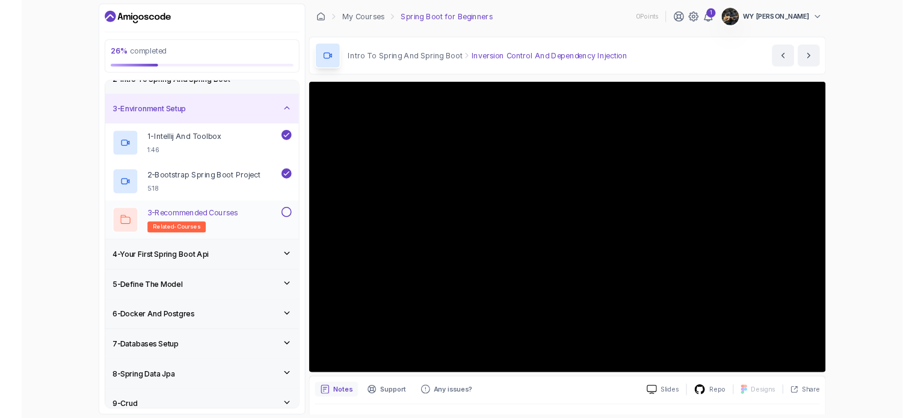
scroll to position [0, 0]
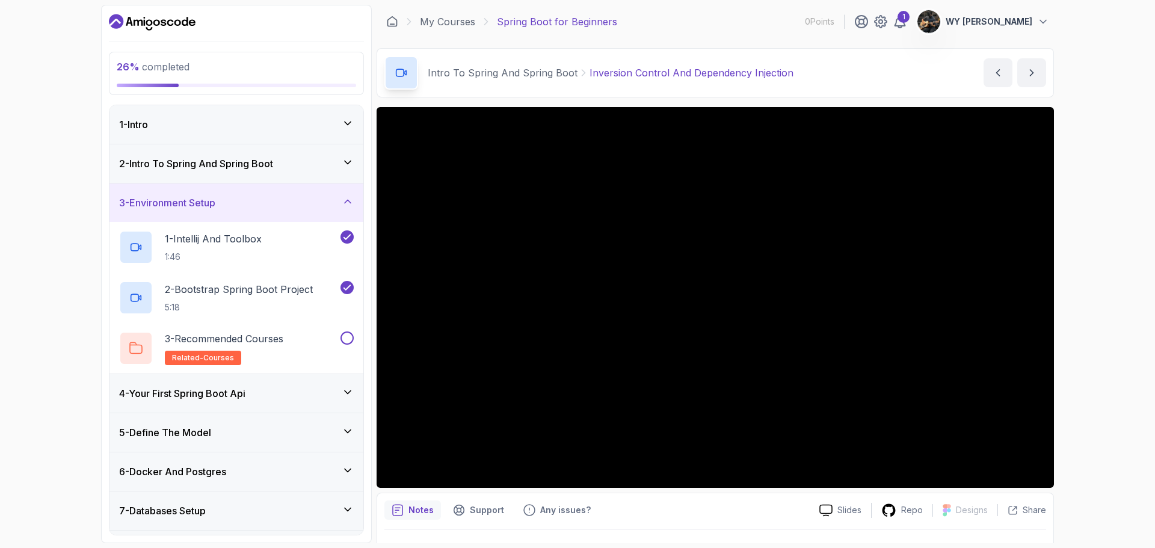
click at [260, 167] on h3 "2 - Intro To Spring And Spring Boot" at bounding box center [196, 163] width 154 height 14
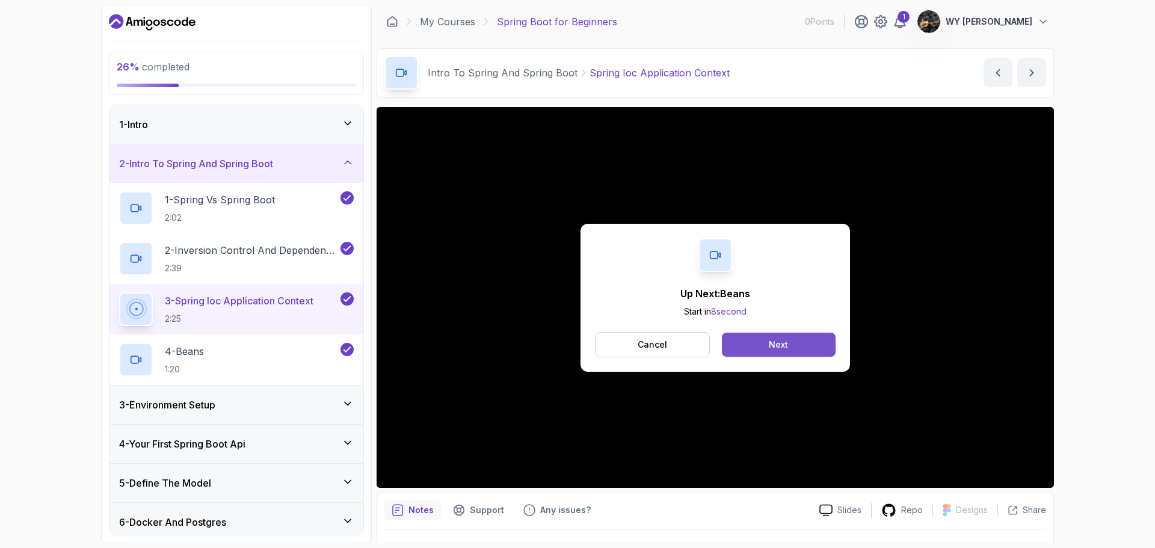
click at [786, 342] on div "Next" at bounding box center [778, 345] width 19 height 12
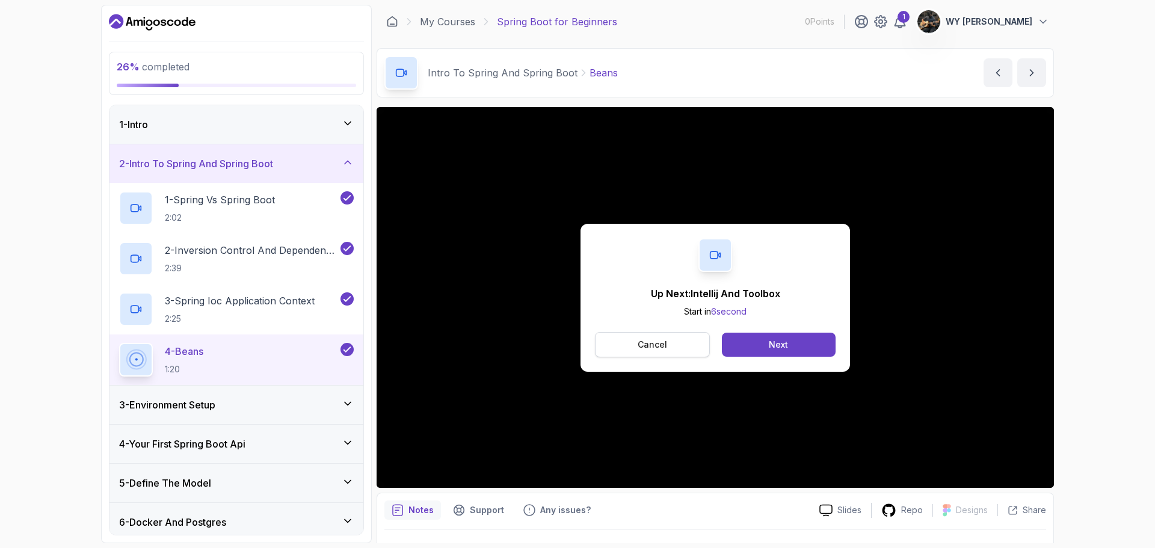
click at [660, 343] on p "Cancel" at bounding box center [651, 345] width 29 height 12
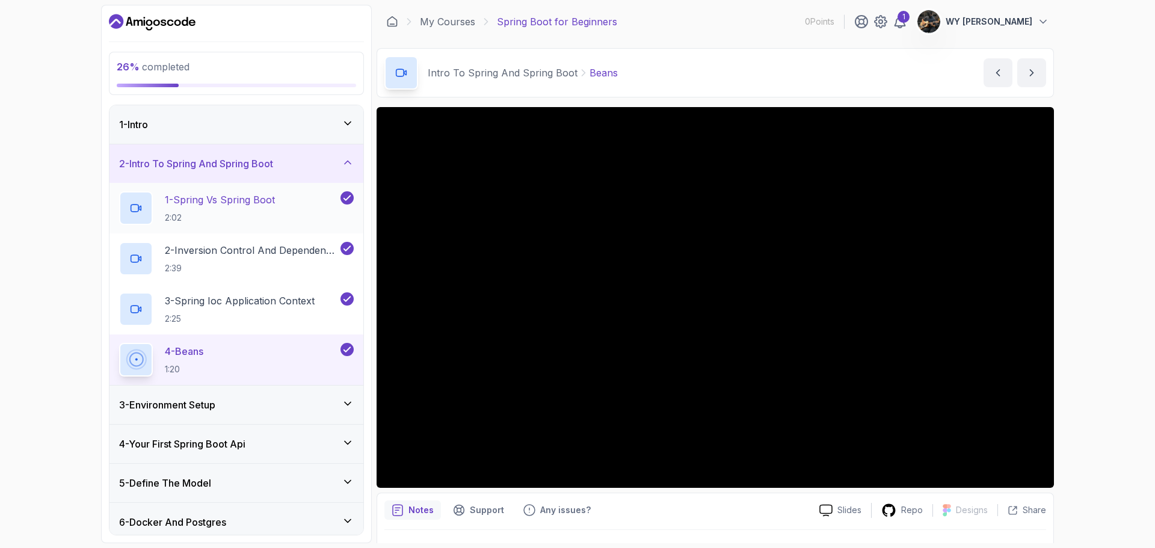
click at [262, 220] on p "2:02" at bounding box center [220, 218] width 110 height 12
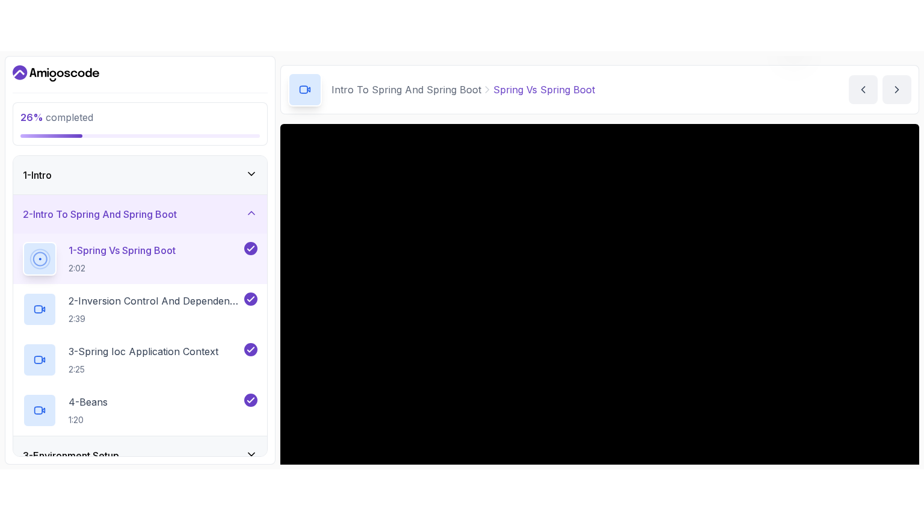
scroll to position [120, 0]
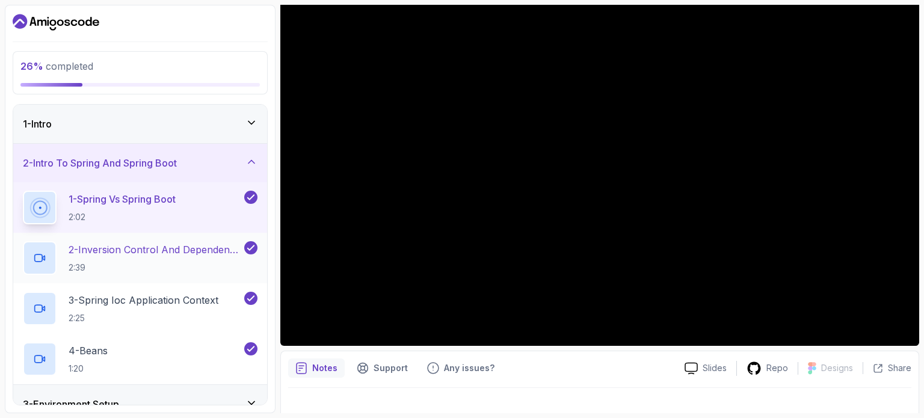
click at [145, 259] on h2 "2 - Inversion Control And Dependency Injection 2:39" at bounding box center [155, 257] width 173 height 31
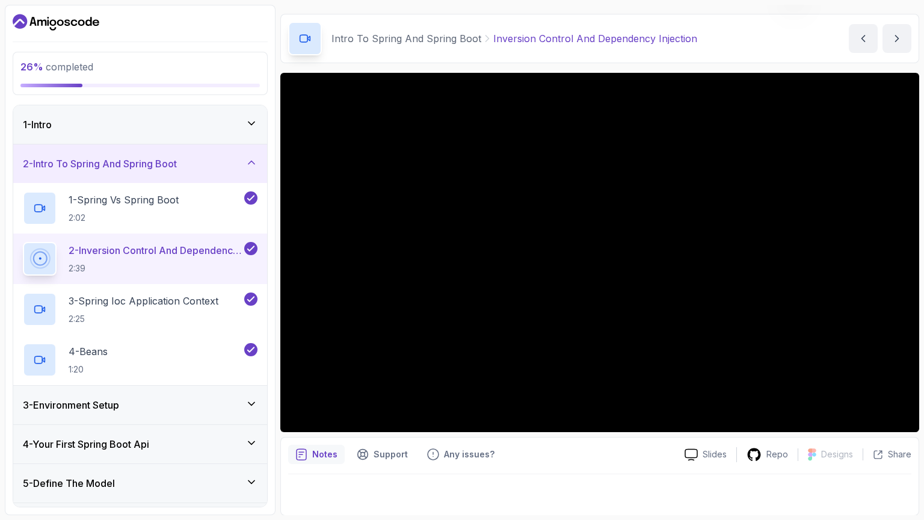
scroll to position [120, 0]
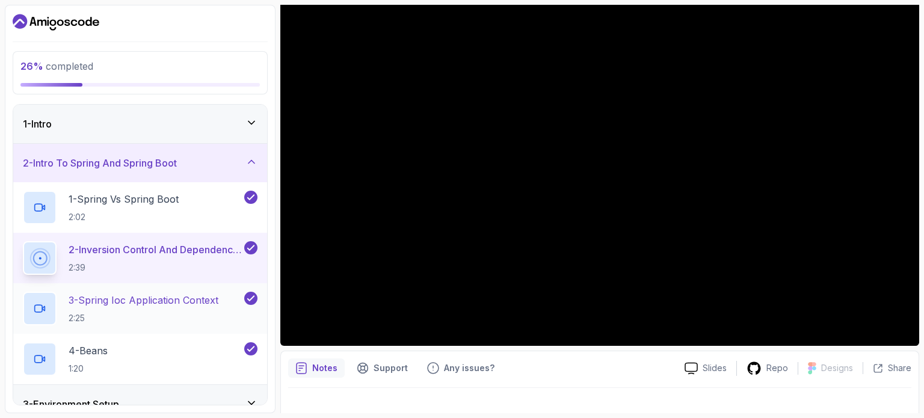
click at [158, 317] on p "2:25" at bounding box center [144, 318] width 150 height 12
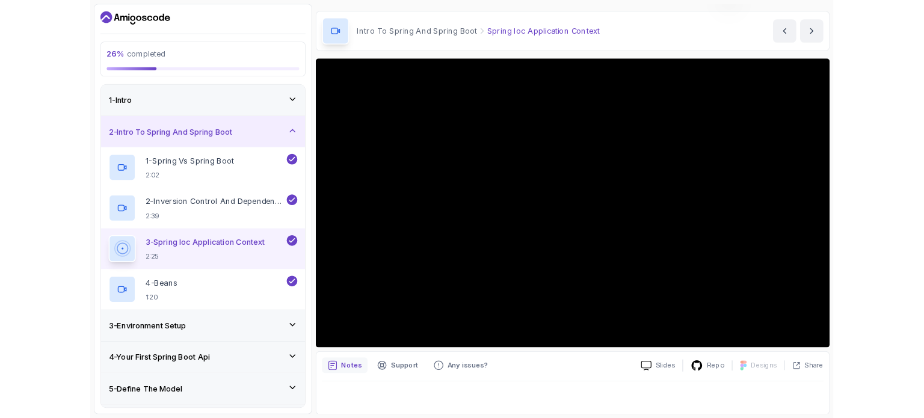
scroll to position [120, 0]
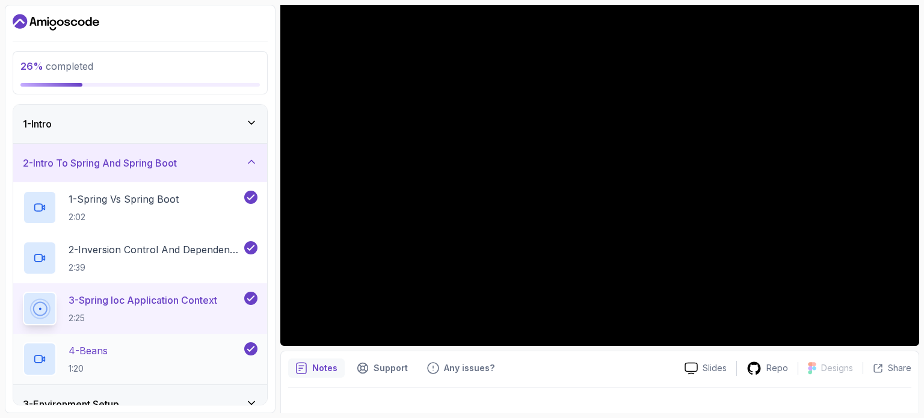
click at [76, 351] on p "4 - Beans" at bounding box center [88, 350] width 39 height 14
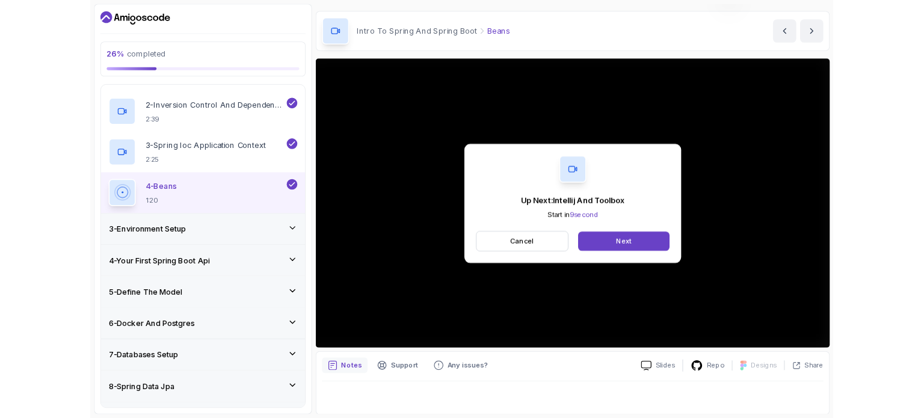
scroll to position [120, 0]
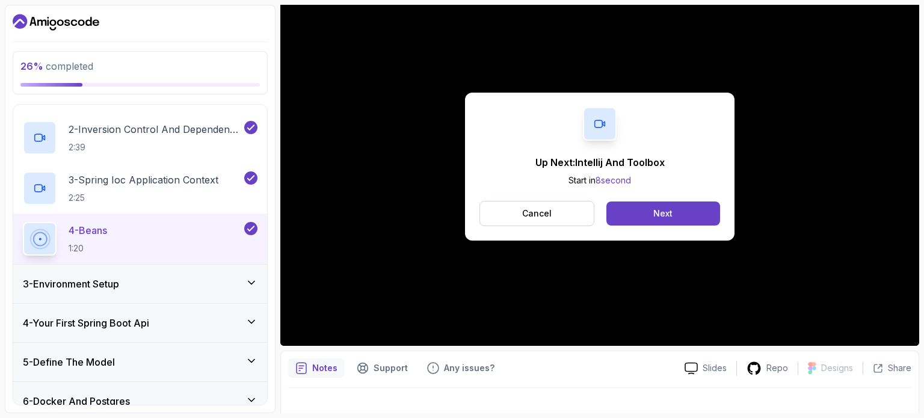
click at [143, 286] on div "3 - Environment Setup" at bounding box center [140, 284] width 235 height 14
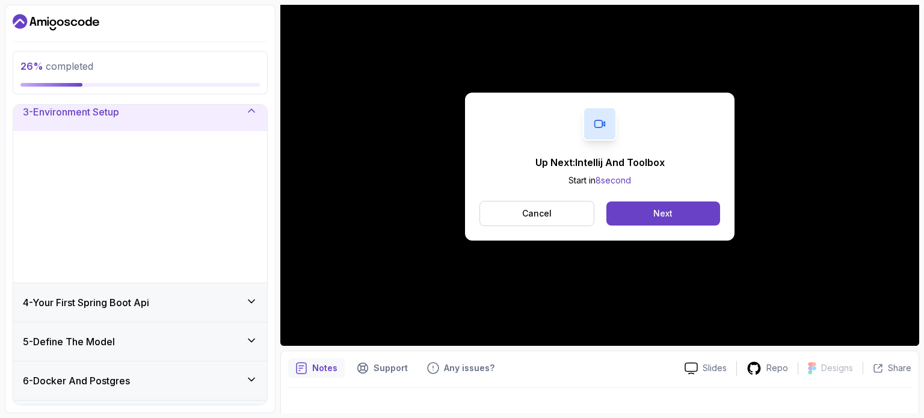
scroll to position [88, 0]
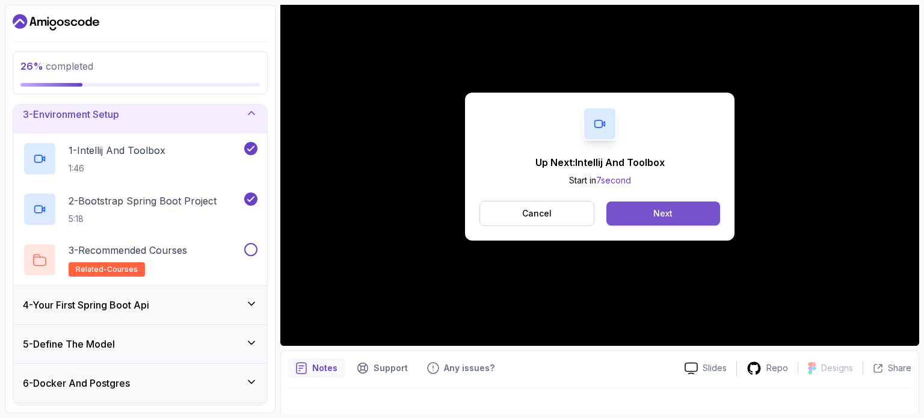
click at [687, 213] on button "Next" at bounding box center [663, 213] width 114 height 24
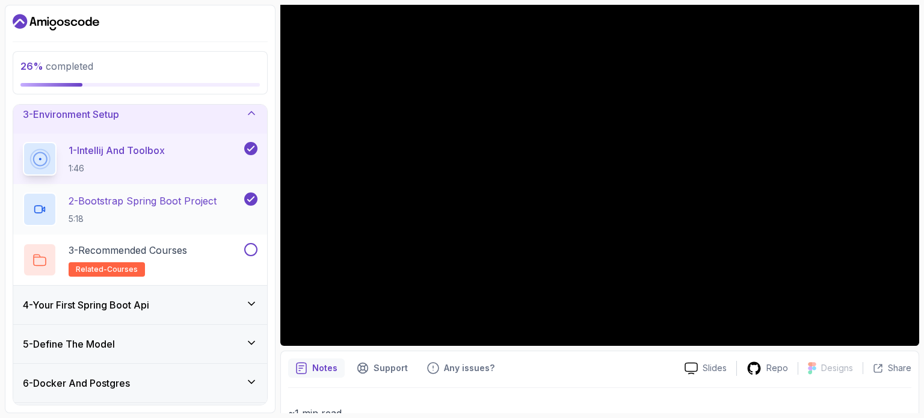
click at [144, 214] on p "5:18" at bounding box center [143, 219] width 148 height 12
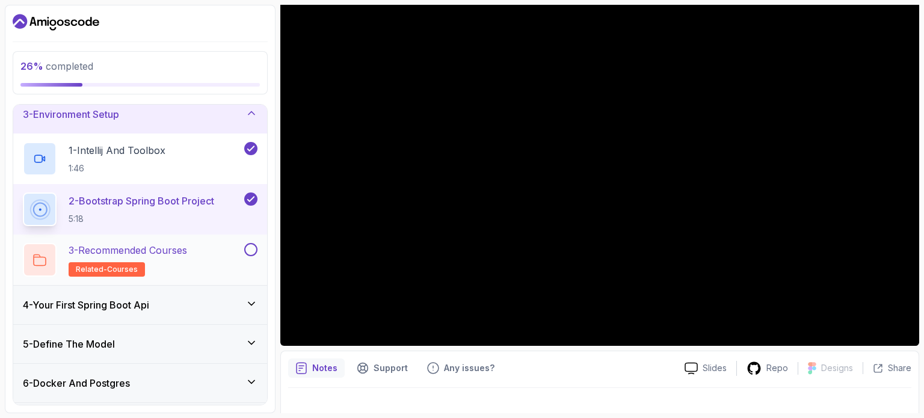
click at [195, 260] on div "3 - Recommended Courses related-courses" at bounding box center [132, 260] width 219 height 34
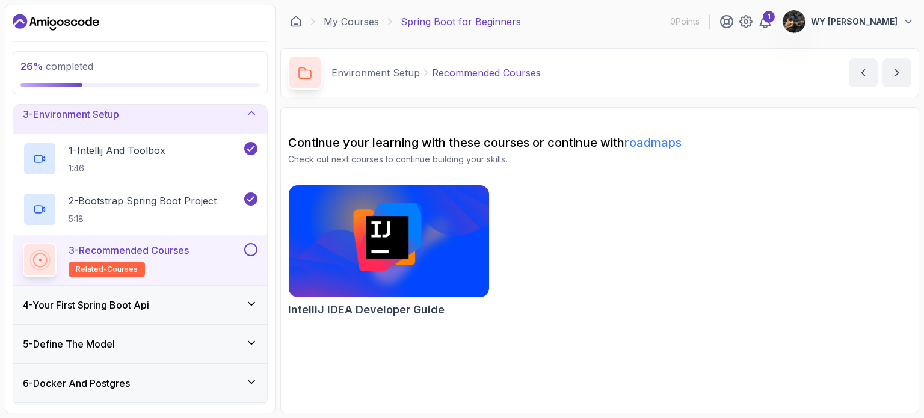
click at [250, 249] on button at bounding box center [250, 249] width 13 height 13
click at [209, 309] on div "4 - Your First Spring Boot Api" at bounding box center [140, 305] width 235 height 14
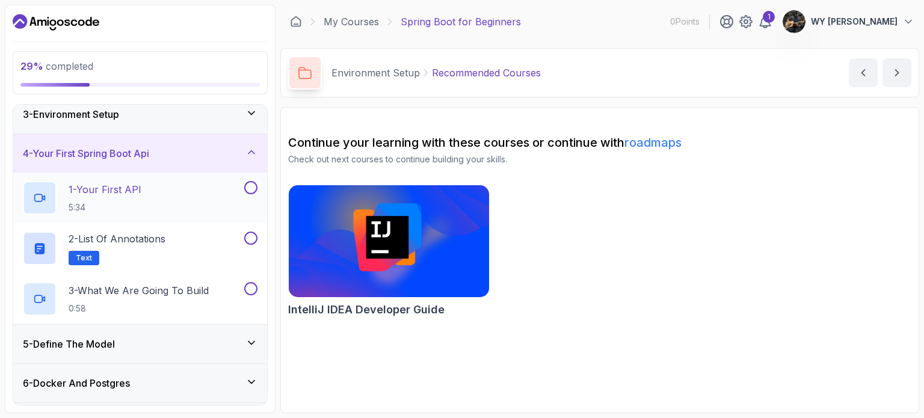
click at [195, 194] on div "1 - Your First API 5:34" at bounding box center [132, 198] width 219 height 34
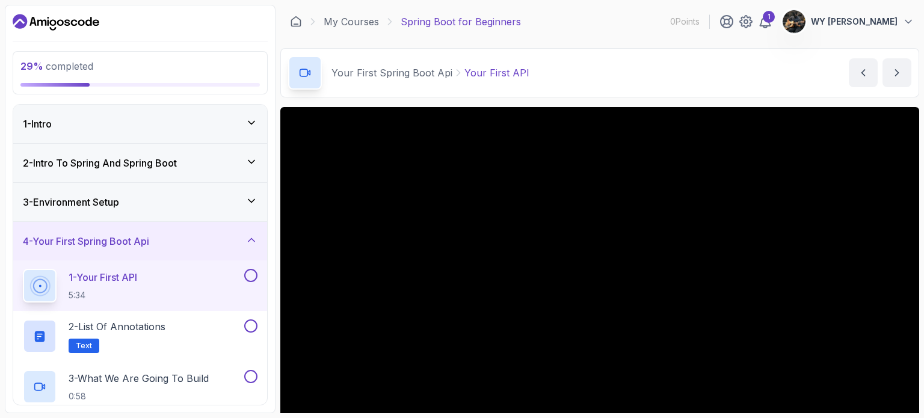
click at [195, 207] on div "3 - Environment Setup" at bounding box center [140, 202] width 235 height 14
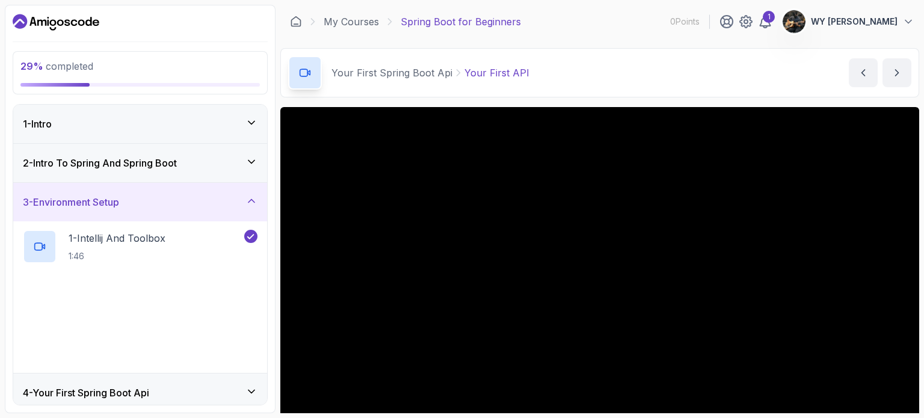
click at [204, 173] on div "2 - Intro To Spring And Spring Boot" at bounding box center [140, 163] width 254 height 38
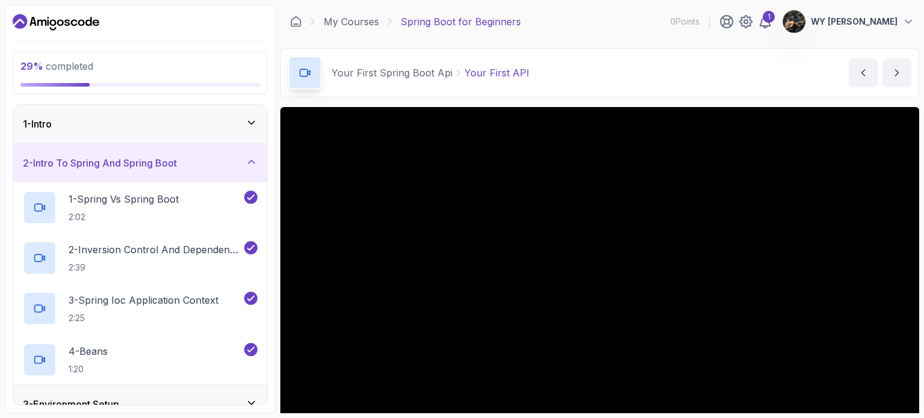
click at [213, 140] on div "1 - Intro" at bounding box center [140, 124] width 254 height 38
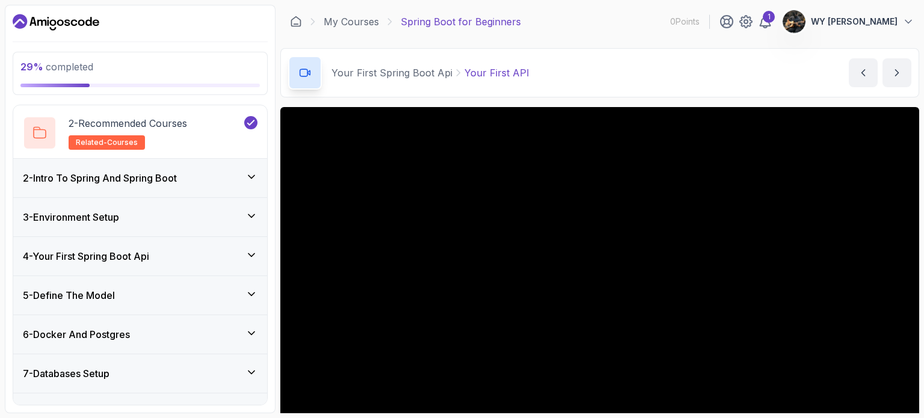
click at [146, 201] on div "3 - Environment Setup" at bounding box center [140, 217] width 254 height 38
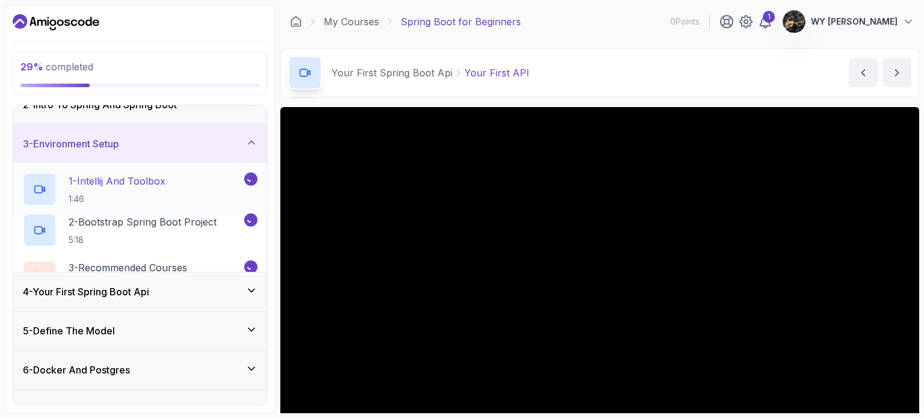
scroll to position [52, 0]
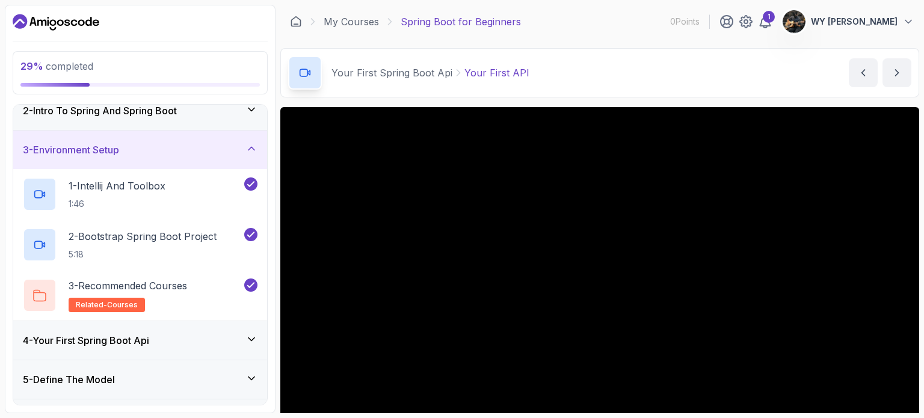
click at [171, 342] on div "4 - Your First Spring Boot Api" at bounding box center [140, 340] width 235 height 14
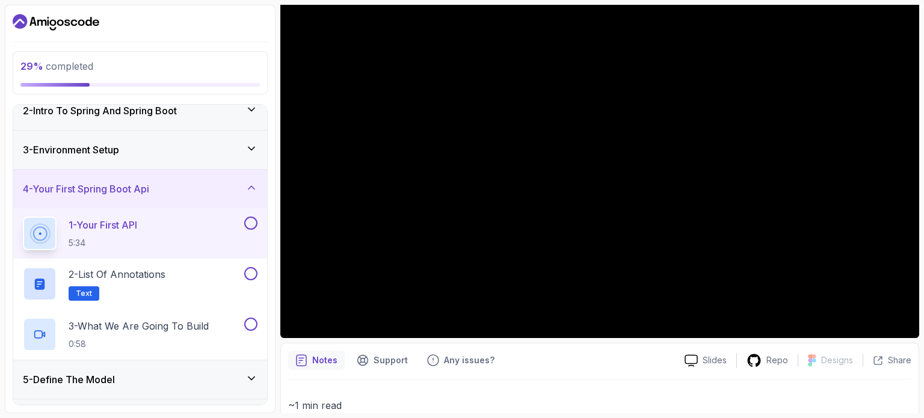
scroll to position [124, 0]
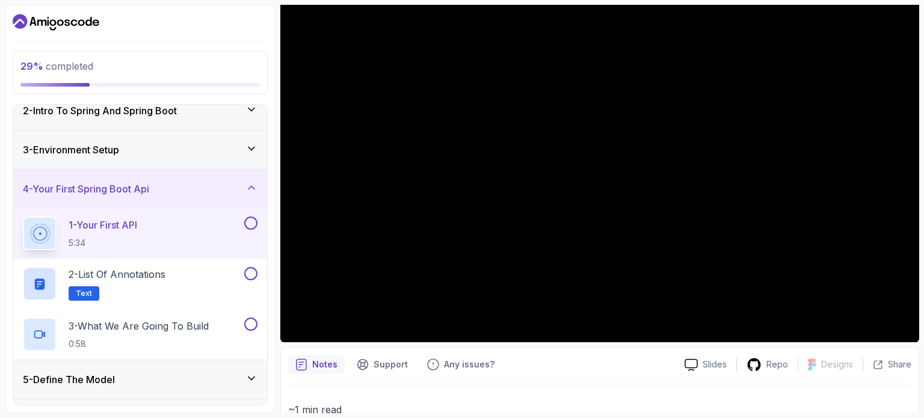
click at [248, 222] on button at bounding box center [250, 223] width 13 height 13
click at [176, 272] on div "2 - List of Annotations Text" at bounding box center [132, 284] width 219 height 34
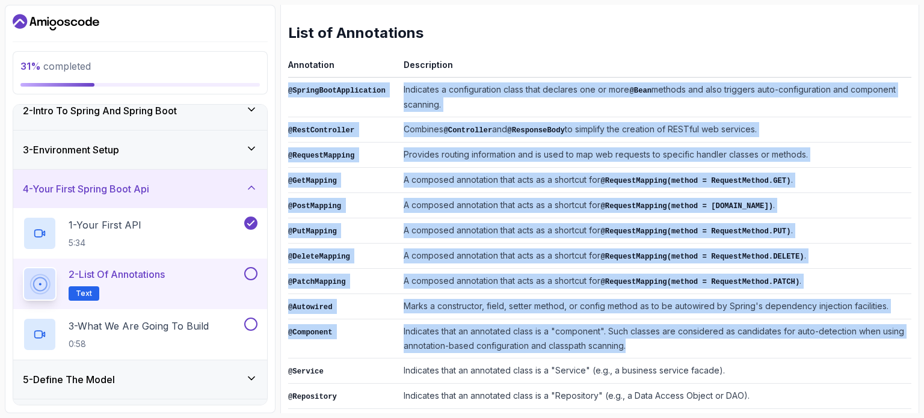
scroll to position [257, 0]
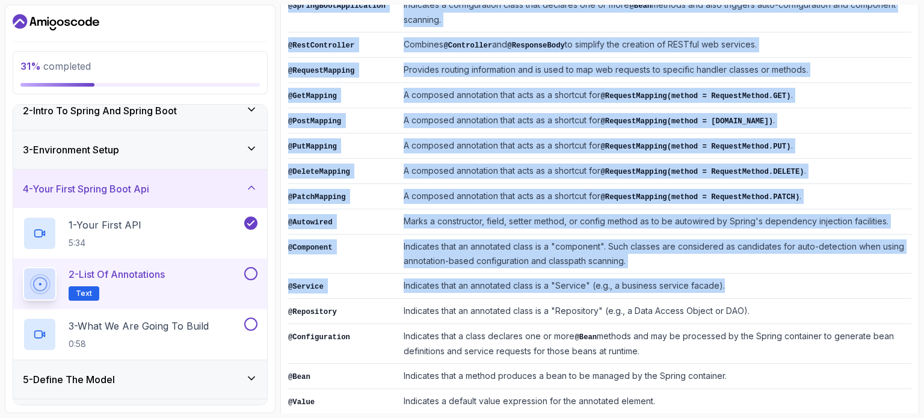
drag, startPoint x: 289, startPoint y: 124, endPoint x: 826, endPoint y: 244, distance: 550.9
click at [782, 278] on tbody "@SpringBootApplication Indicates a configuration class that declares one or mor…" at bounding box center [599, 229] width 623 height 472
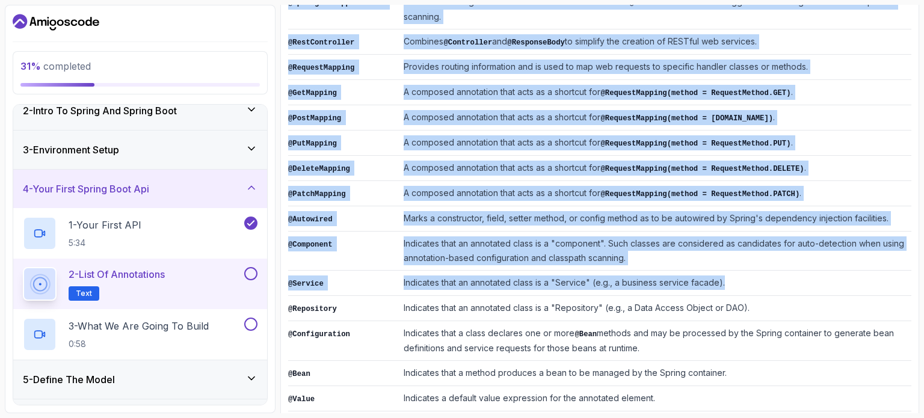
click at [829, 181] on td "A composed annotation that acts as a shortcut for @RequestMapping(method = Requ…" at bounding box center [655, 193] width 512 height 25
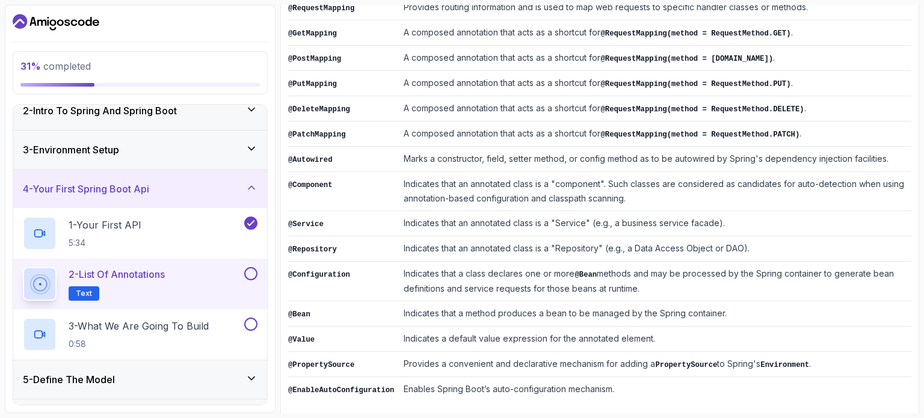
scroll to position [317, 0]
drag, startPoint x: 240, startPoint y: 272, endPoint x: 212, endPoint y: 298, distance: 38.3
click at [244, 271] on button "2 - List of Annotations Text" at bounding box center [140, 284] width 235 height 34
click at [142, 338] on p "0:58" at bounding box center [139, 344] width 140 height 12
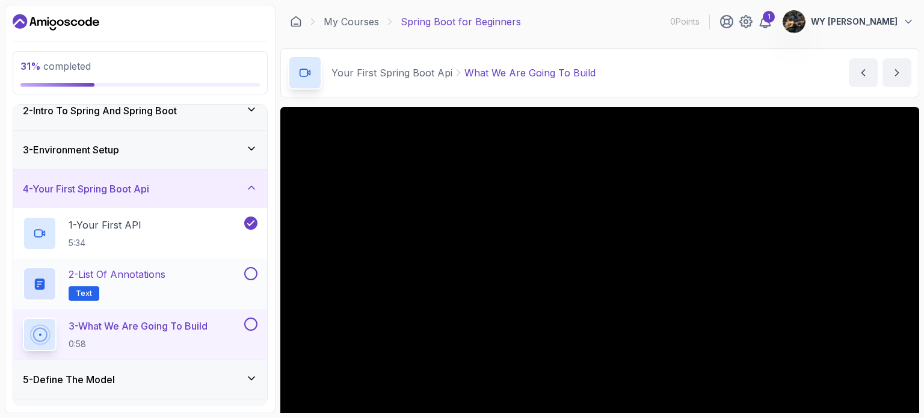
click at [253, 274] on button at bounding box center [250, 273] width 13 height 13
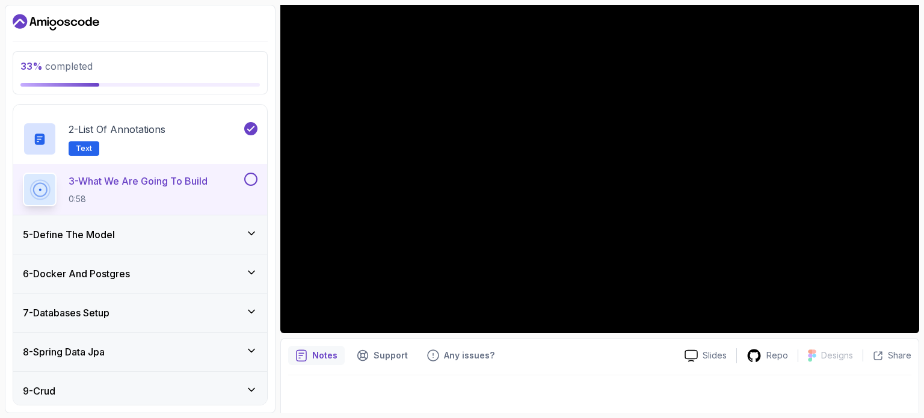
scroll to position [136, 0]
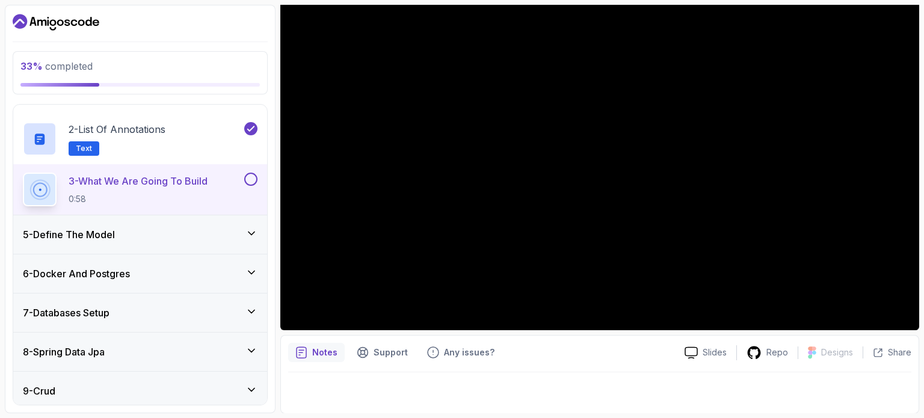
click at [256, 177] on button at bounding box center [250, 179] width 13 height 13
click at [194, 221] on div "5 - Define The Model" at bounding box center [140, 234] width 254 height 38
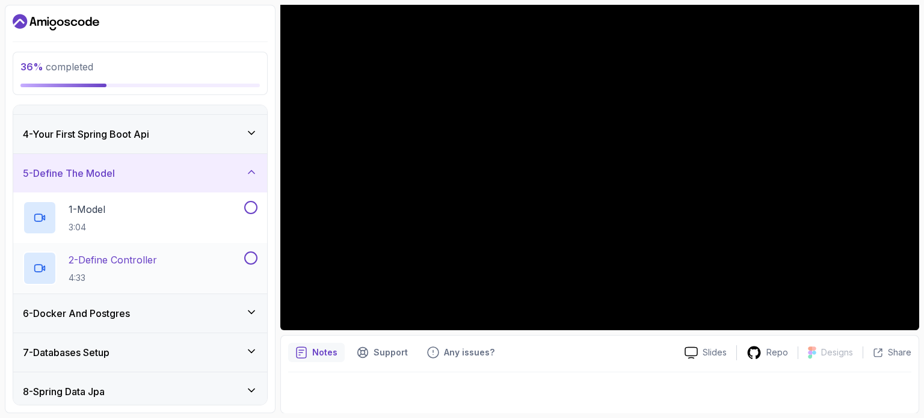
scroll to position [106, 0]
click at [170, 224] on div "1 - Model 3:04" at bounding box center [132, 220] width 219 height 34
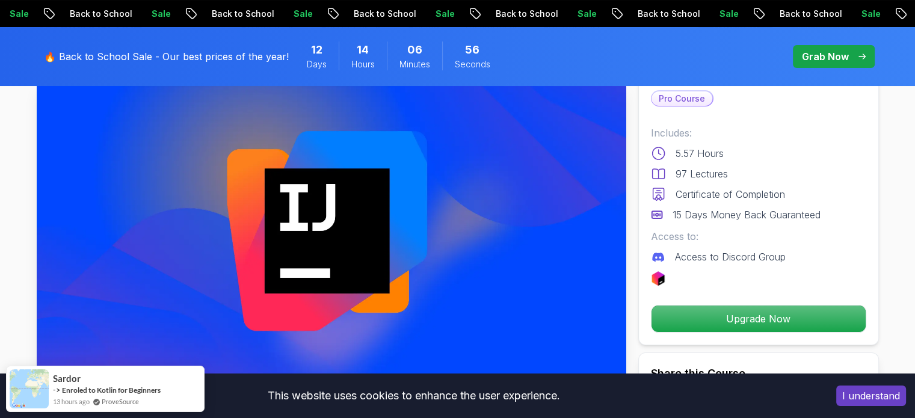
scroll to position [60, 0]
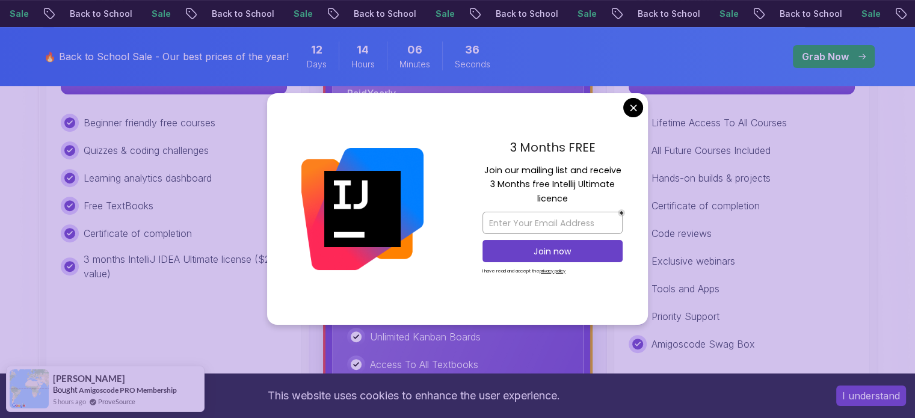
scroll to position [481, 0]
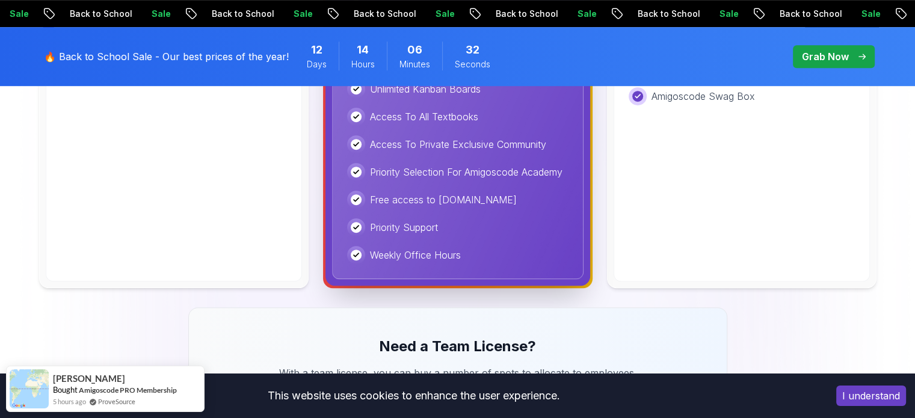
scroll to position [301, 0]
